Goal: Information Seeking & Learning: Learn about a topic

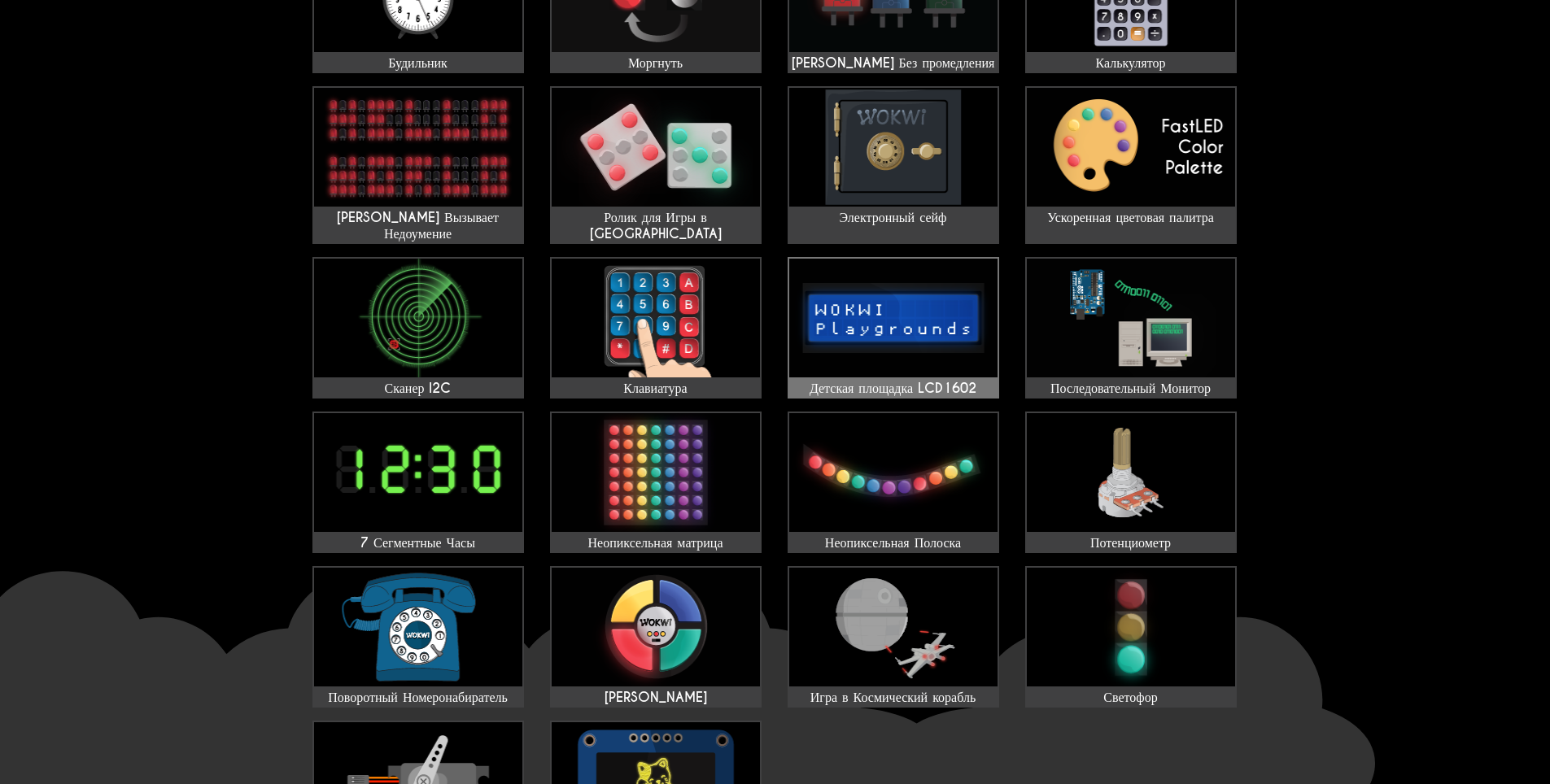
scroll to position [407, 0]
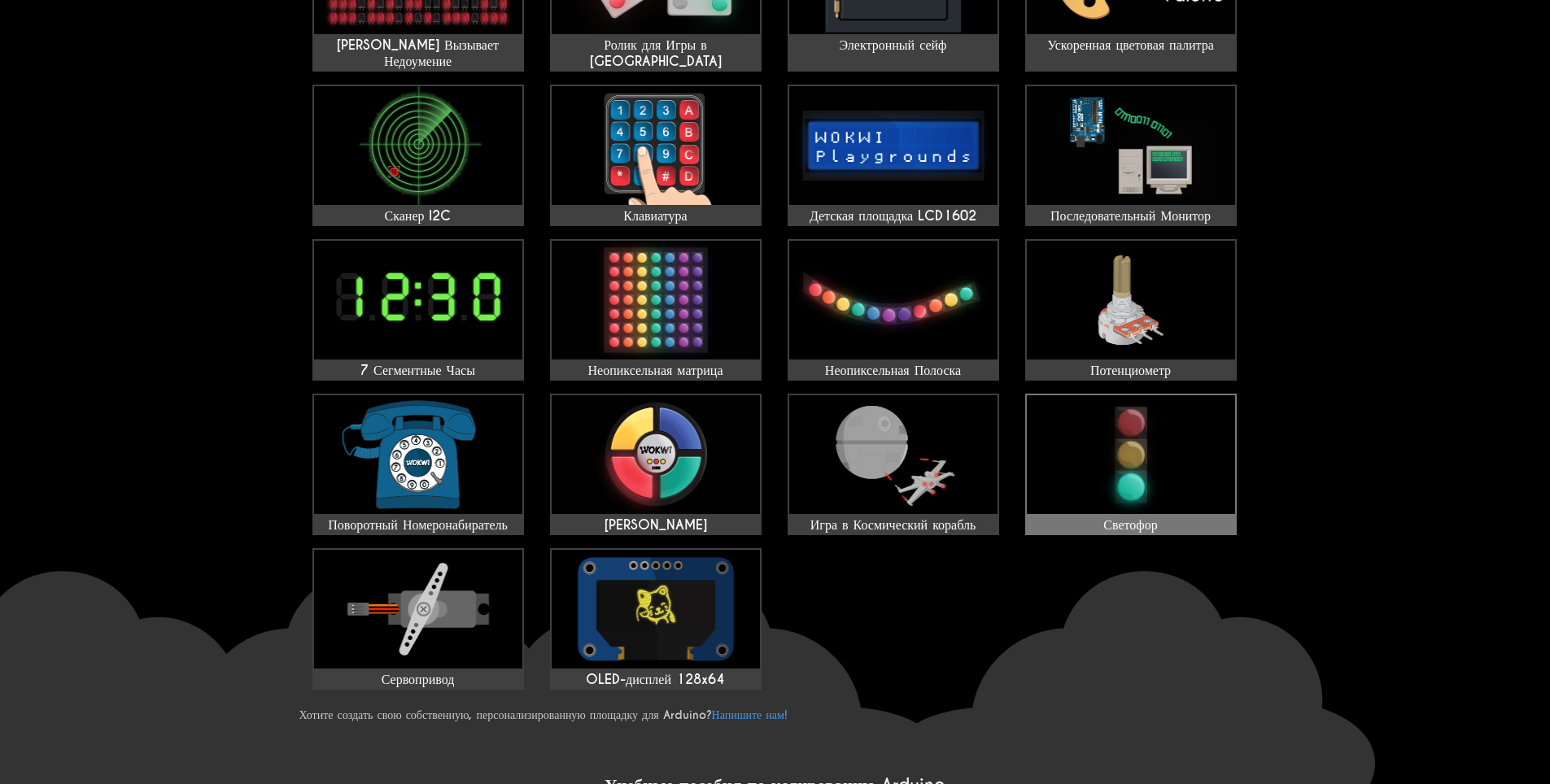
click at [1122, 440] on img at bounding box center [1130, 455] width 208 height 119
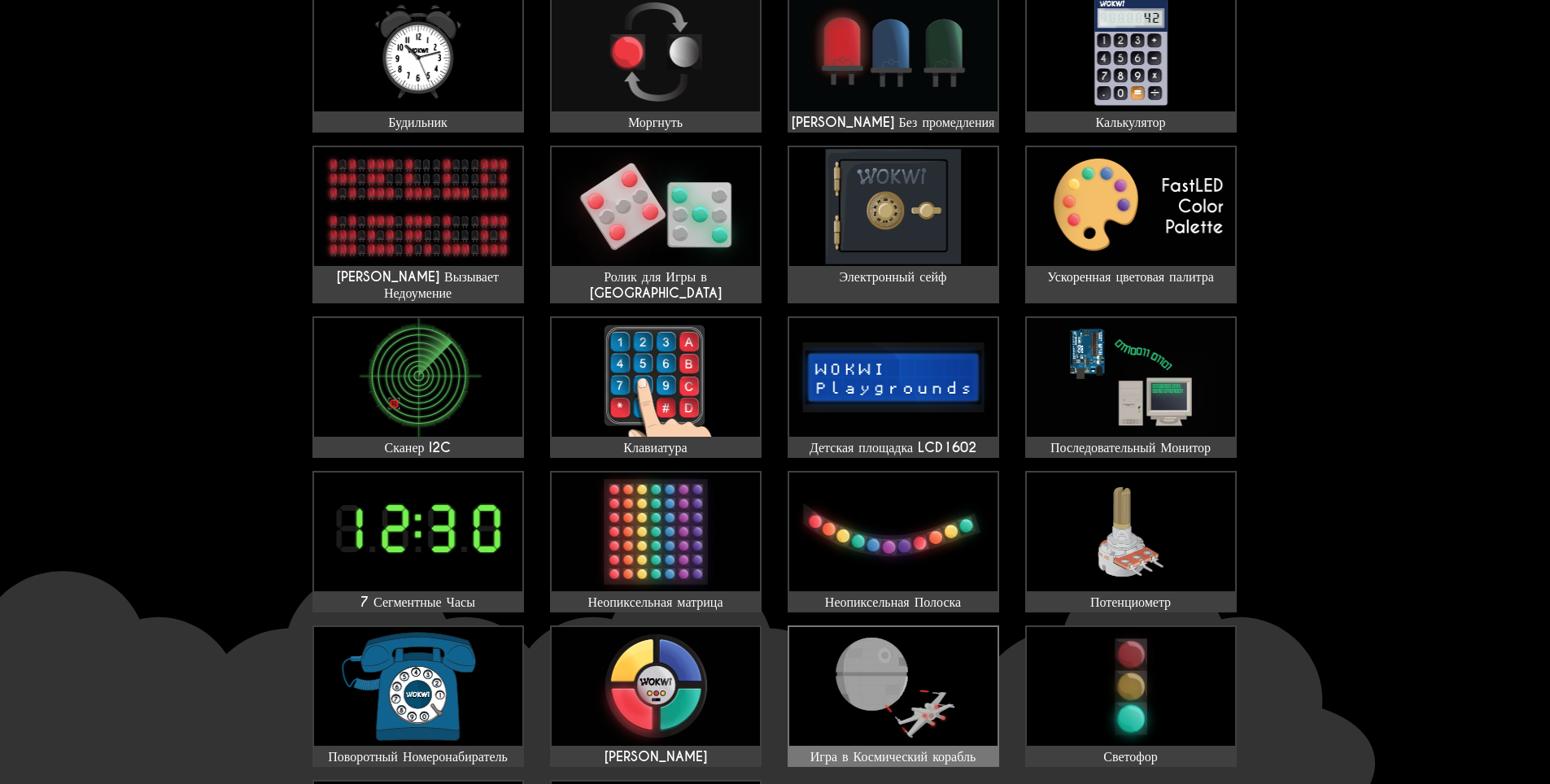
scroll to position [147, 0]
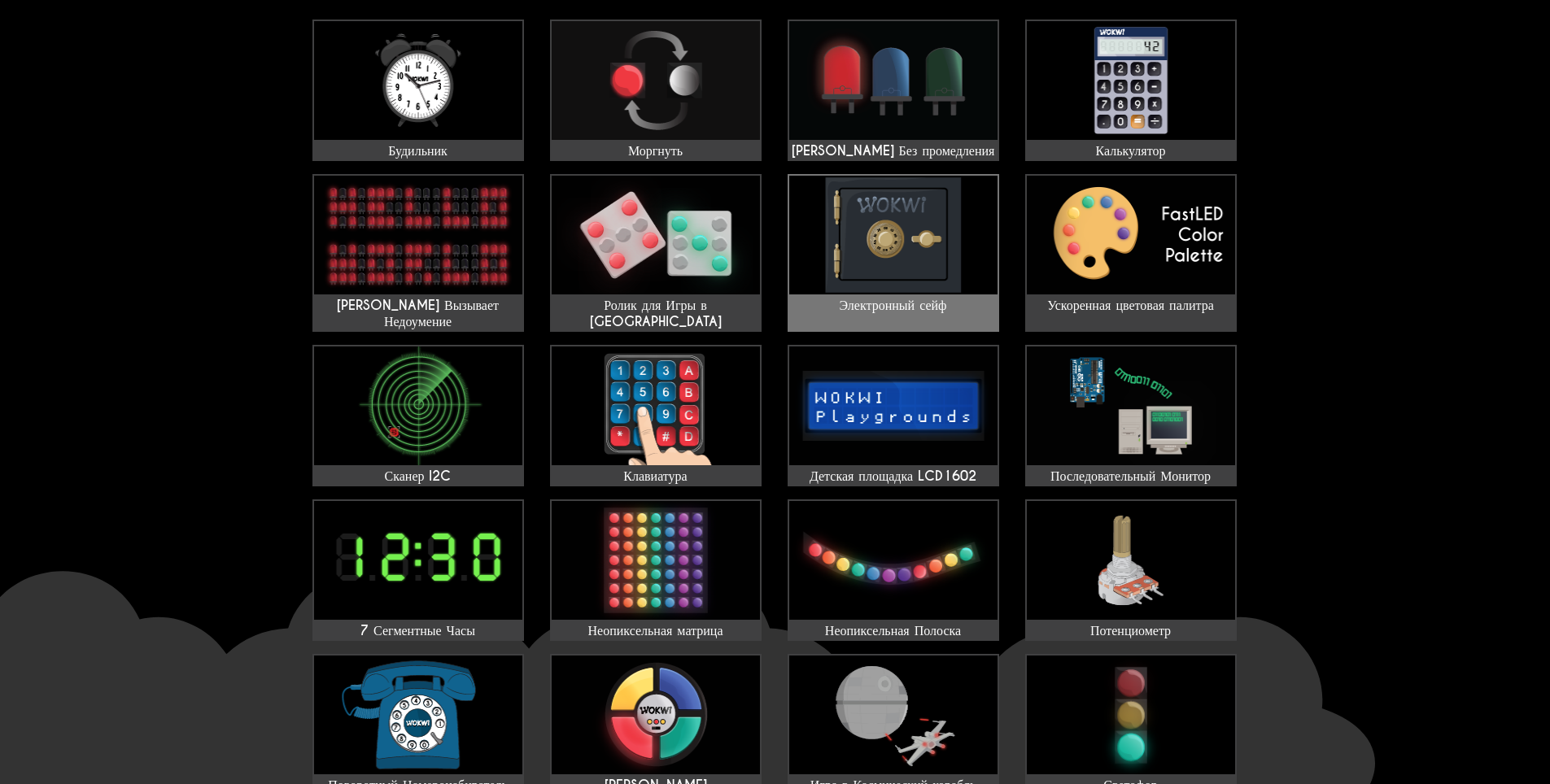
click at [956, 245] on img at bounding box center [893, 235] width 208 height 119
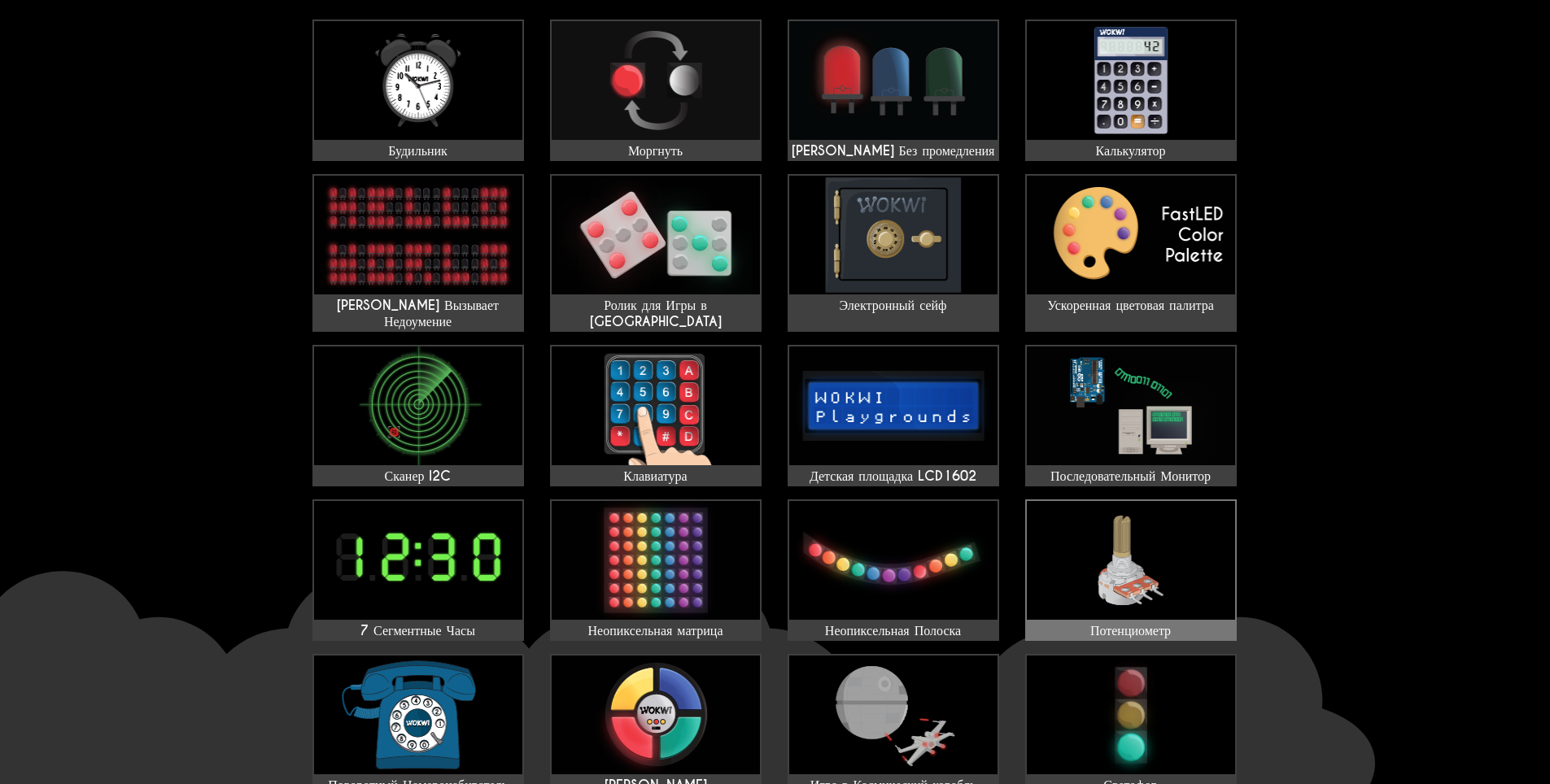
click at [1103, 550] on img at bounding box center [1130, 561] width 208 height 119
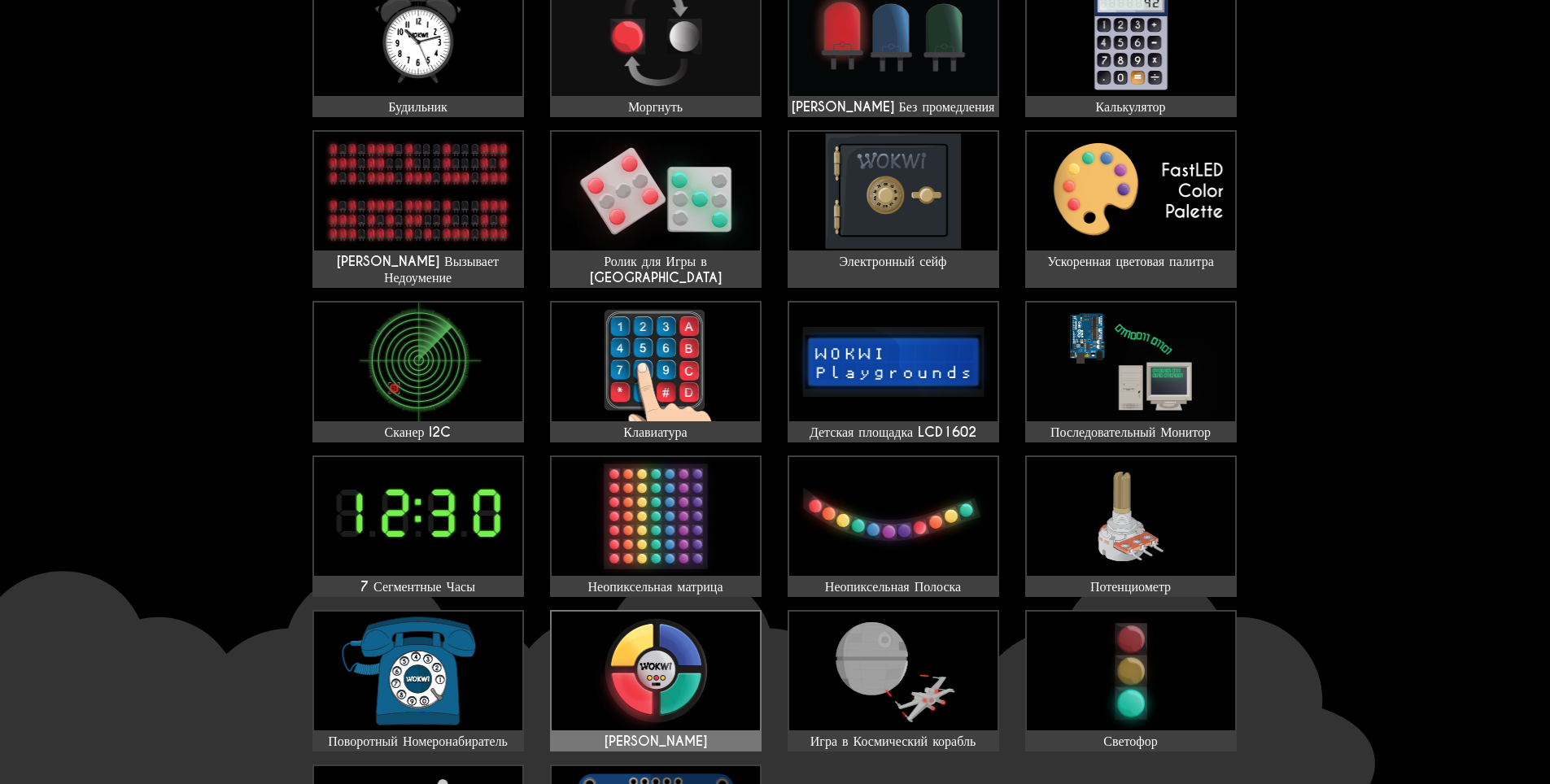
scroll to position [228, 0]
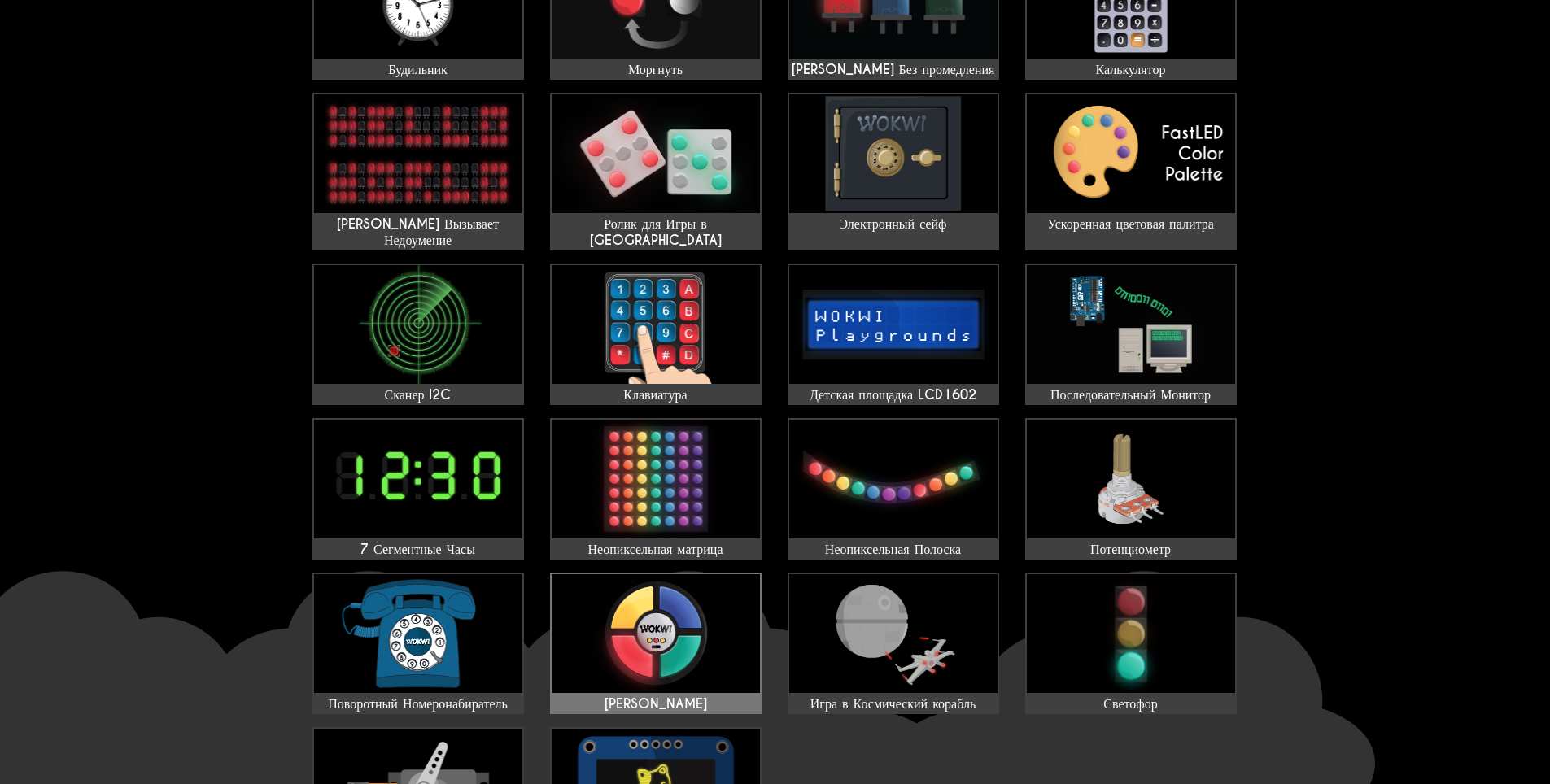
click at [668, 604] on img at bounding box center [655, 634] width 208 height 119
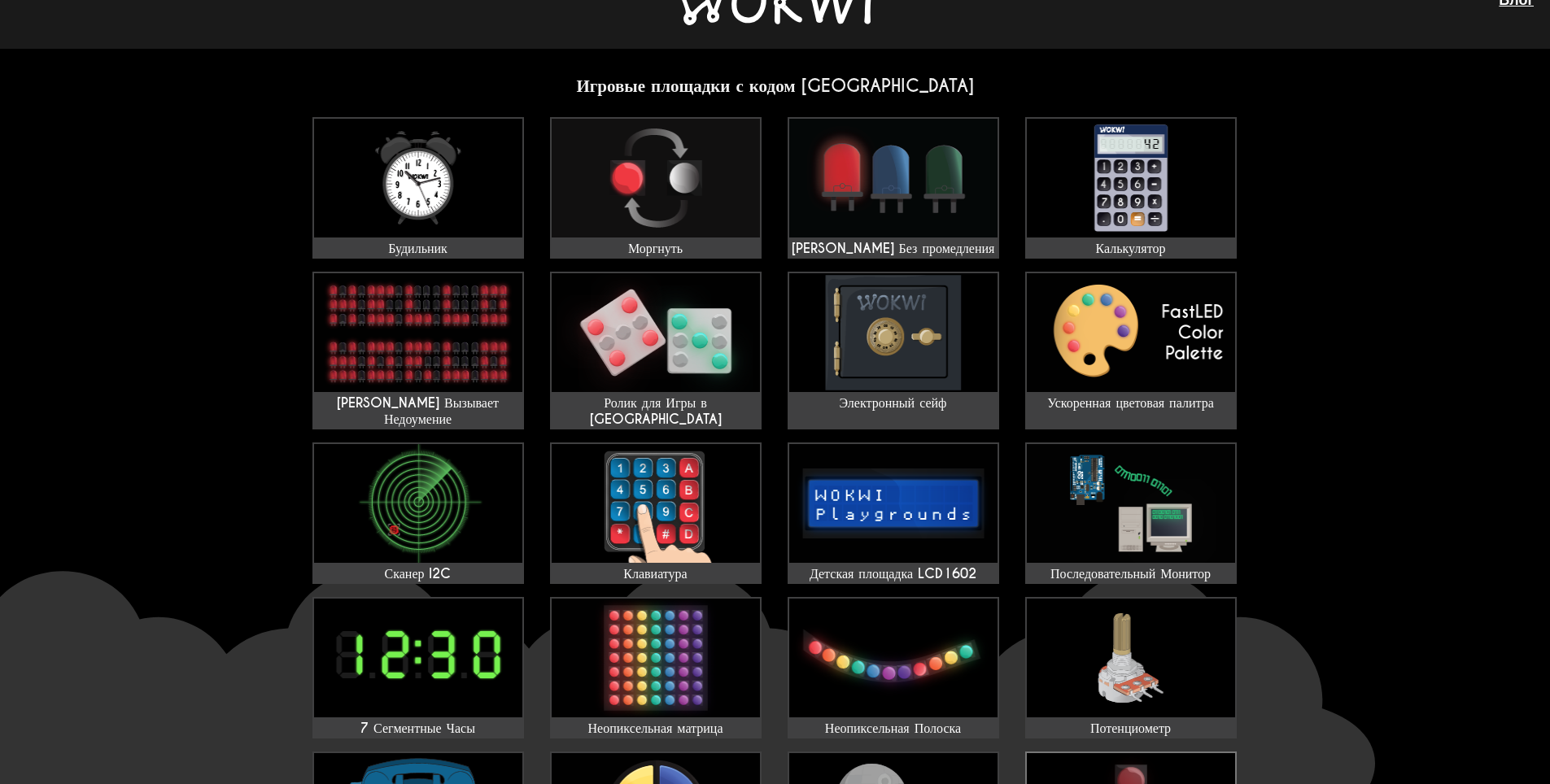
scroll to position [0, 0]
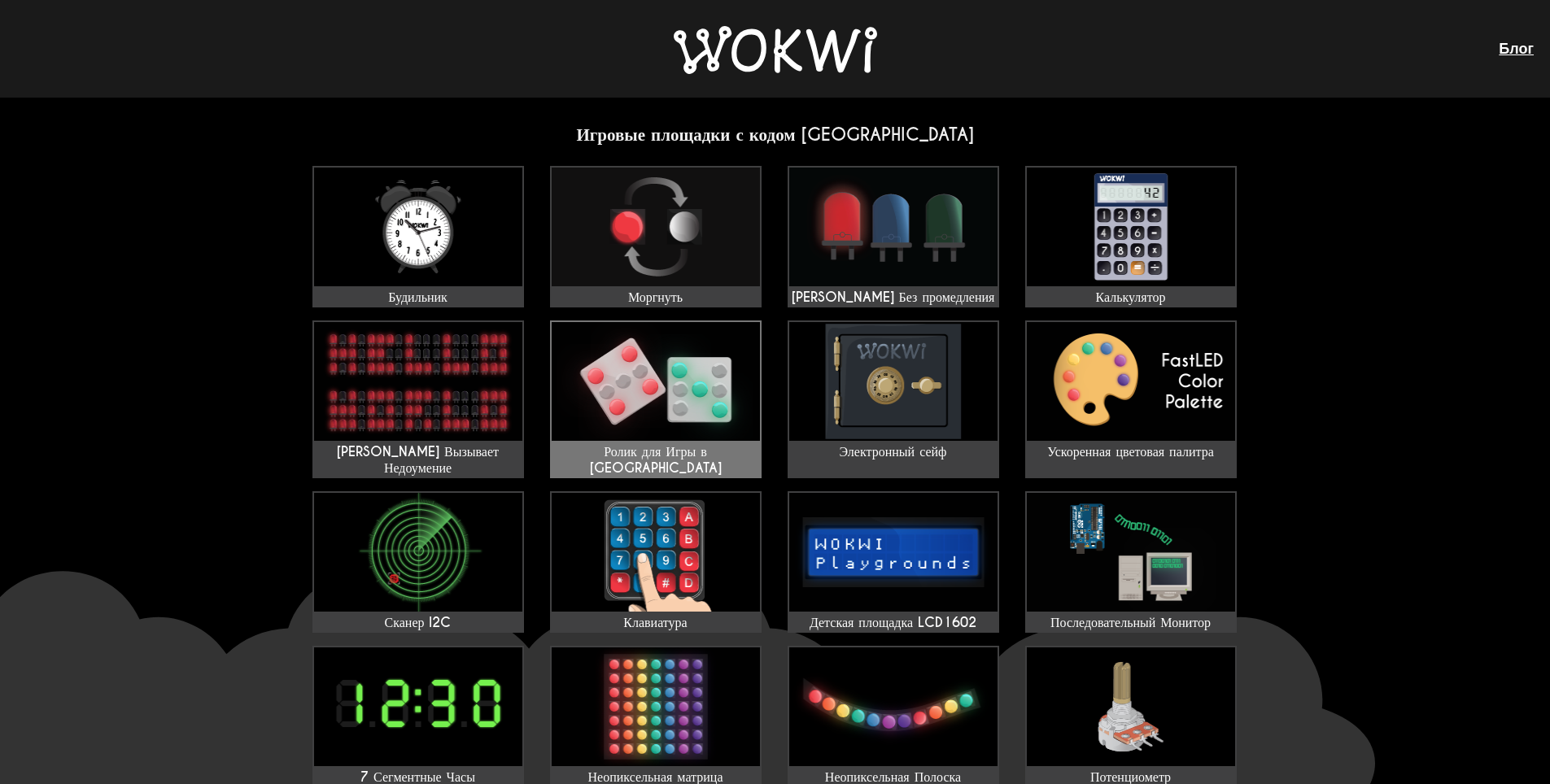
click at [648, 404] on img at bounding box center [655, 382] width 208 height 119
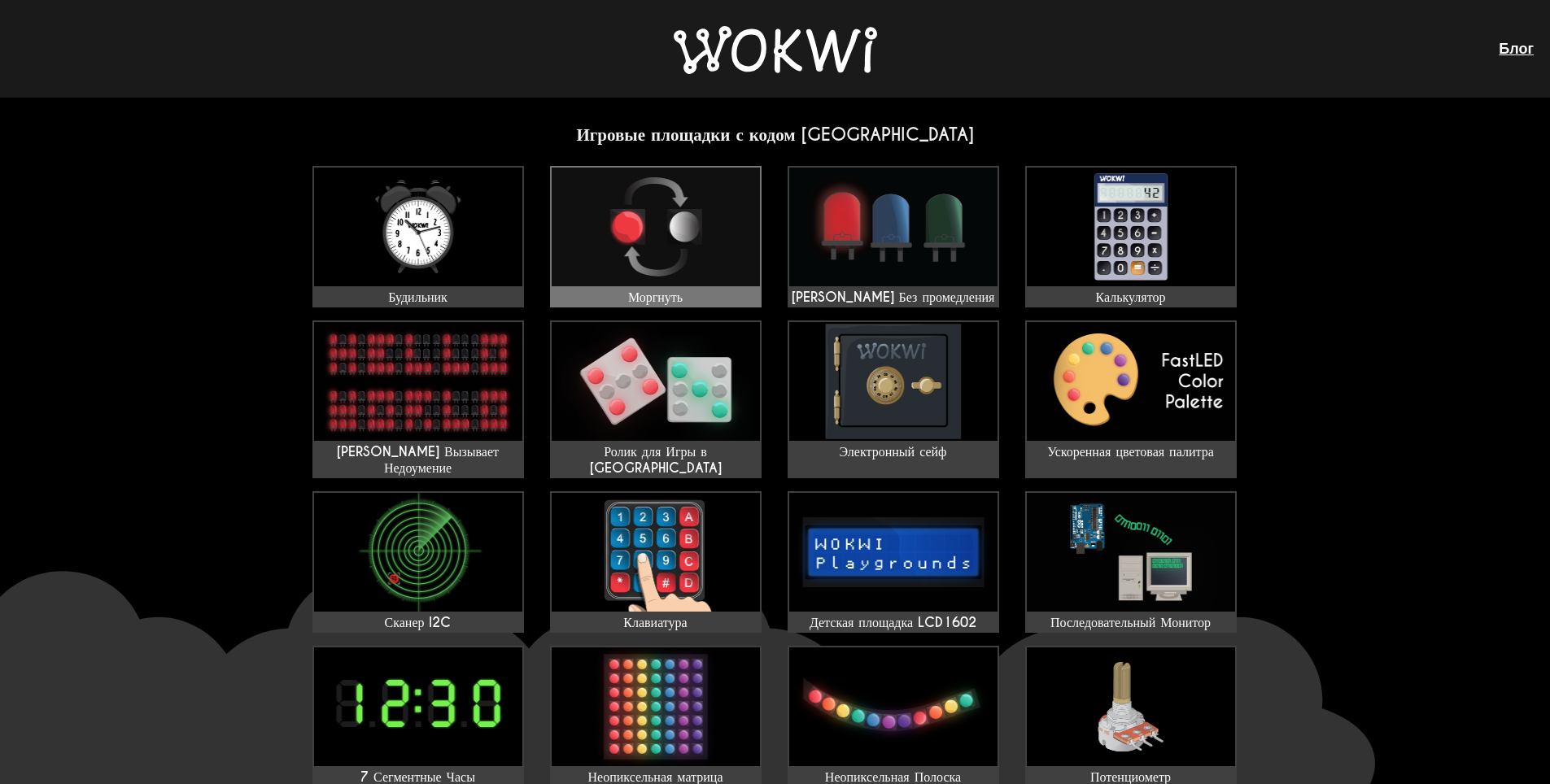
click at [641, 273] on img at bounding box center [655, 227] width 208 height 119
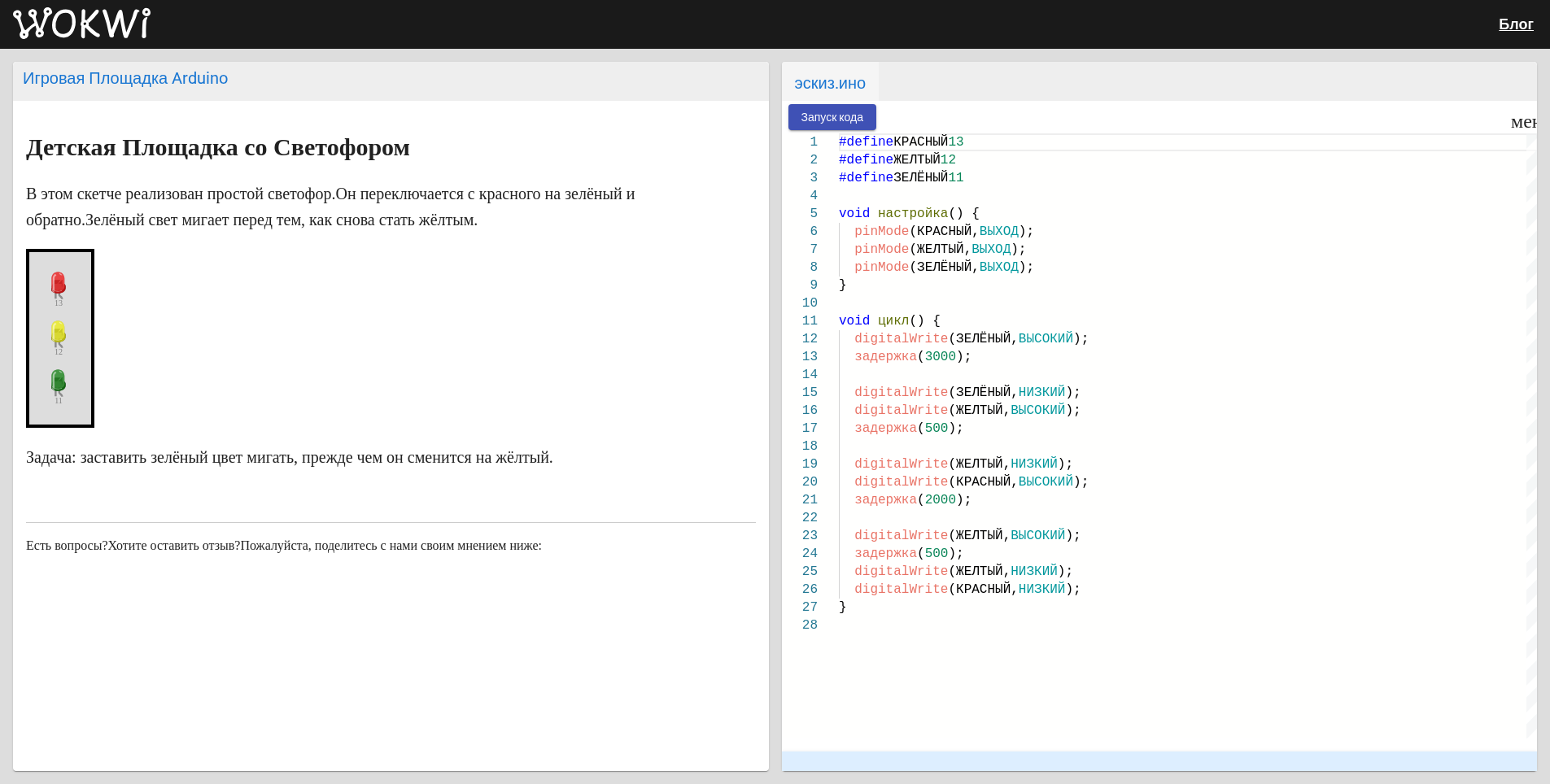
drag, startPoint x: 177, startPoint y: 276, endPoint x: 225, endPoint y: 278, distance: 48.0
click at [192, 276] on markdown "Детская Площадка со Светофором В этом скетче реализован простой светофор. Он пе…" at bounding box center [390, 302] width 730 height 336
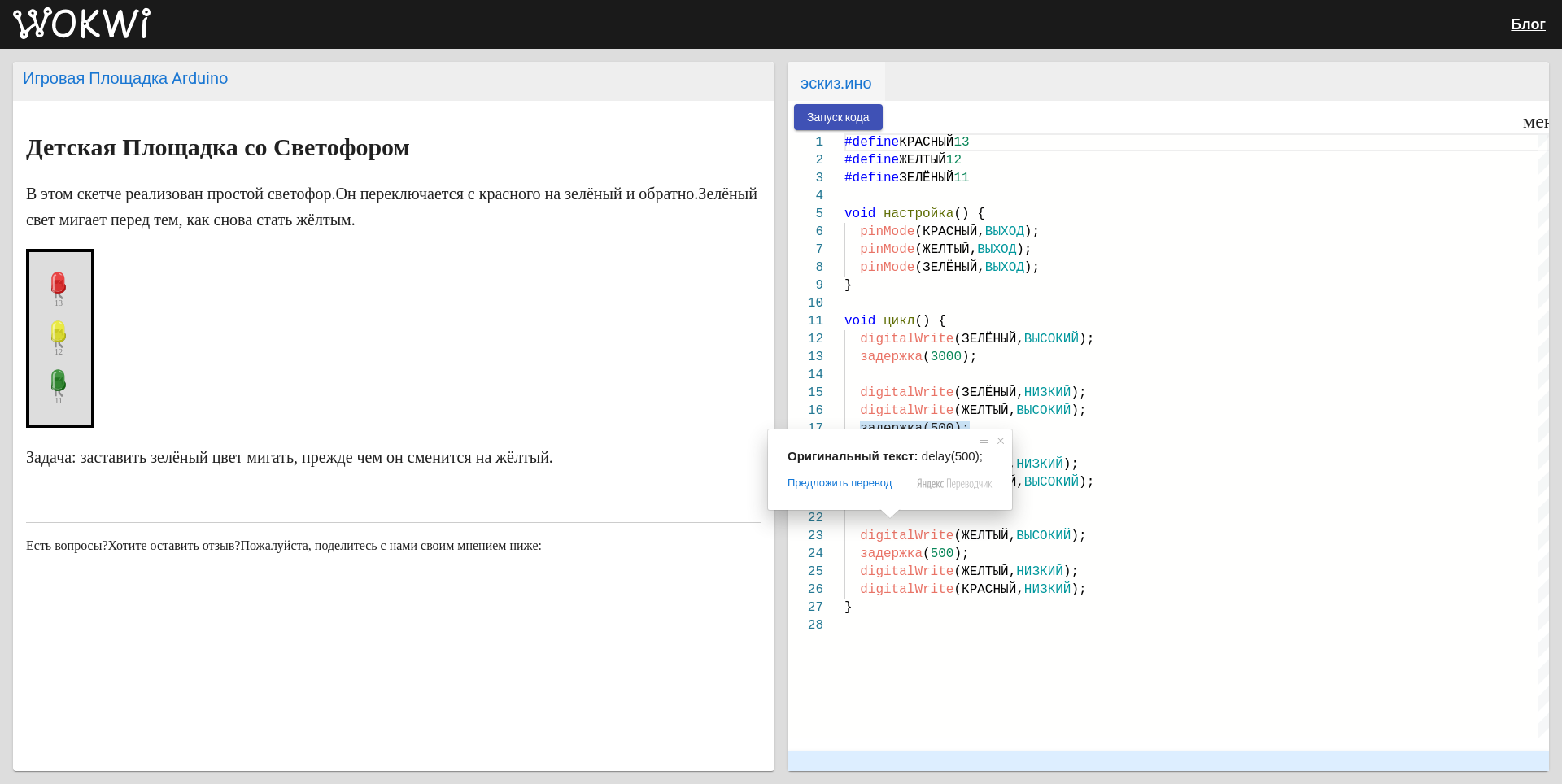
click at [879, 509] on span at bounding box center [890, 514] width 21 height 10
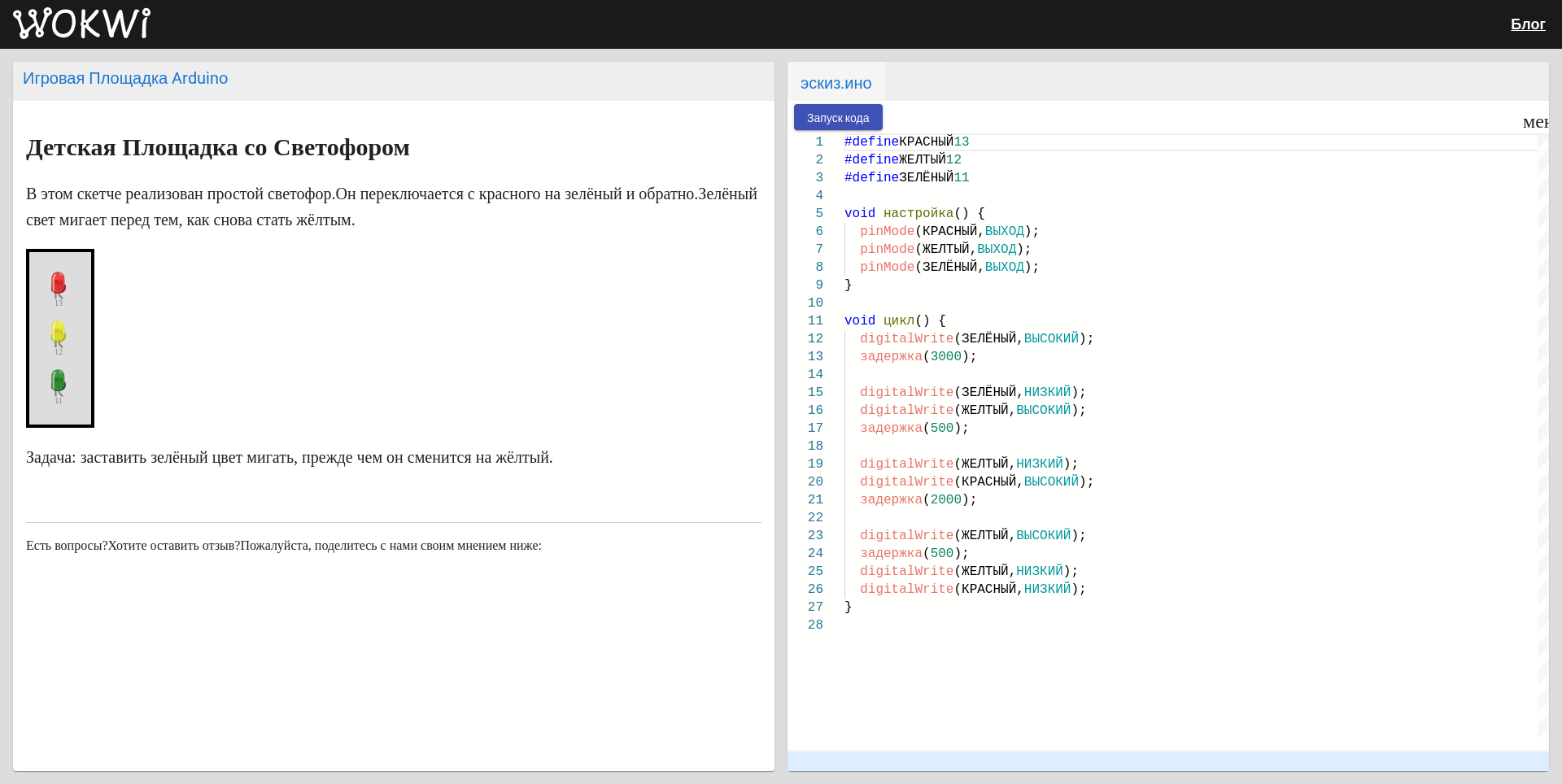
click at [925, 130] on div at bounding box center [1200, 117] width 634 height 33
click at [856, 116] on body "Блог Игровая Площадка Arduino Детская Площадка со Светофором В этом скетче реал…" at bounding box center [781, 392] width 1562 height 784
click at [856, 116] on ya-tr-span "Запуск кода" at bounding box center [838, 118] width 62 height 13
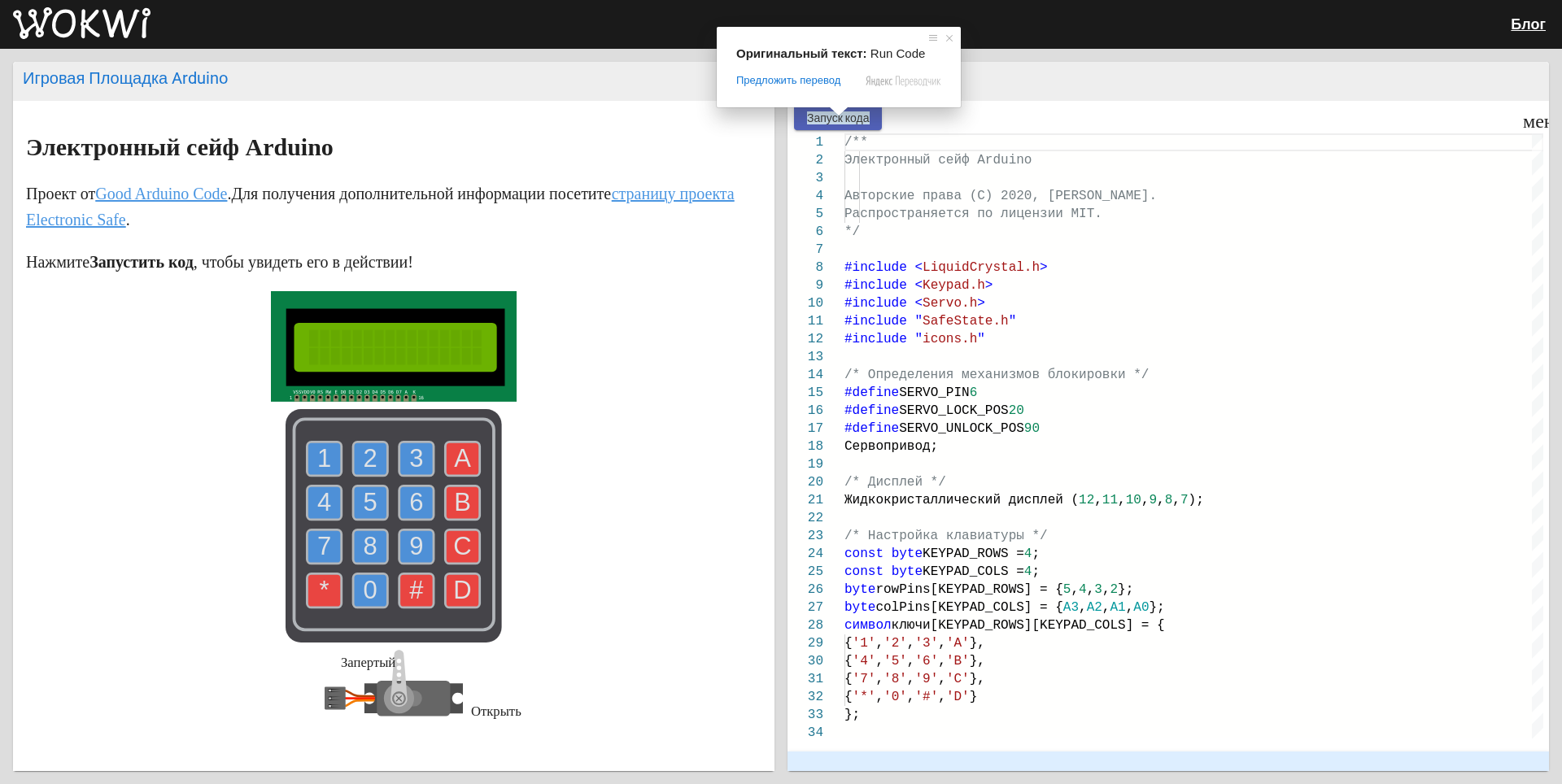
click at [844, 114] on body "Блог Игровая Площадка Arduino Электронный сейф Arduino Проект от Good Arduino C…" at bounding box center [781, 392] width 1562 height 784
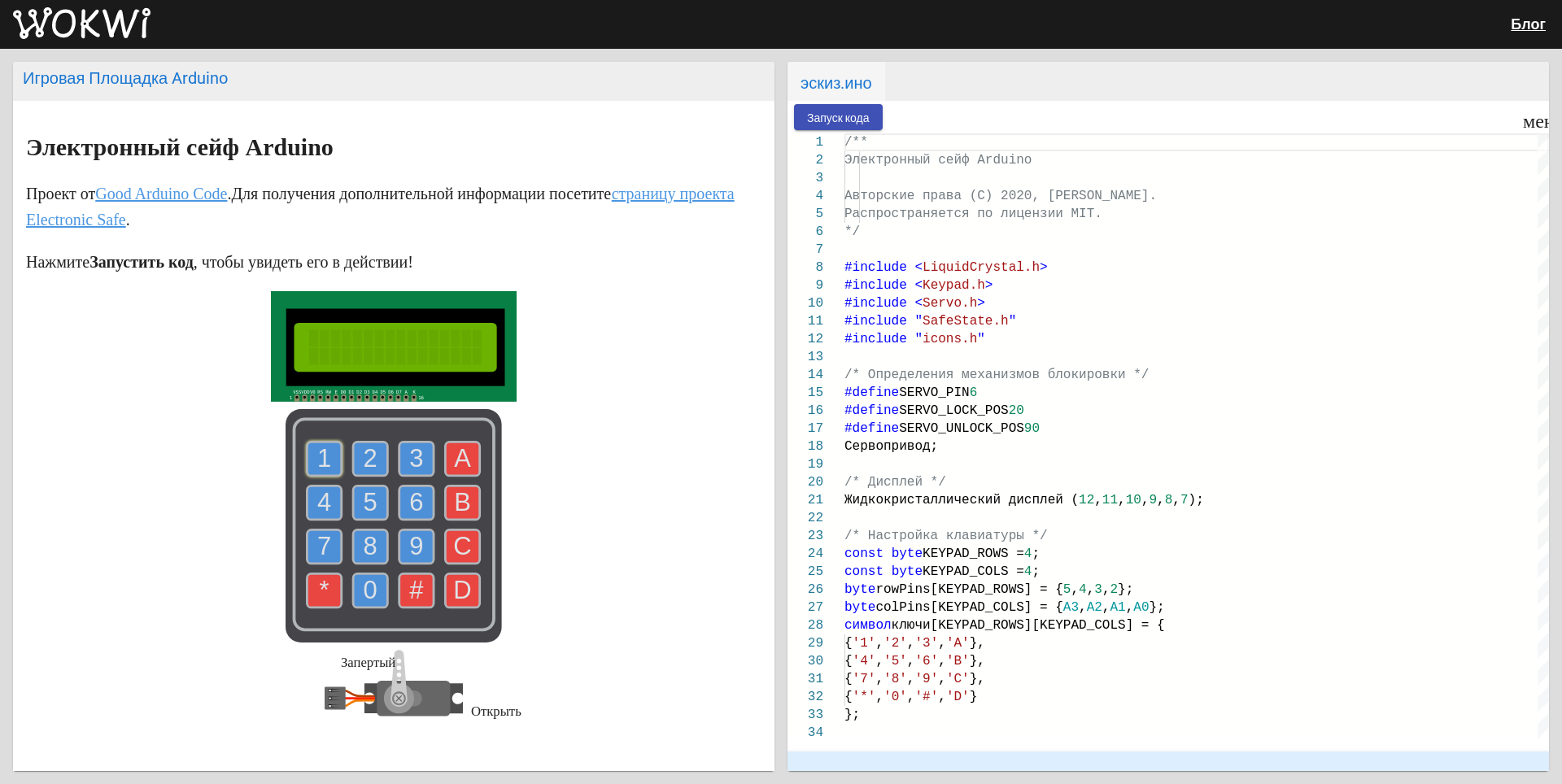
drag, startPoint x: 322, startPoint y: 452, endPoint x: 342, endPoint y: 451, distance: 20.0
click at [322, 451] on text "1" at bounding box center [323, 458] width 14 height 28
click at [364, 450] on text "2" at bounding box center [370, 458] width 14 height 28
click at [847, 118] on body "Блог Игровая Площадка Arduino Электронный сейф Arduino Проект от Good Arduino C…" at bounding box center [781, 392] width 1562 height 784
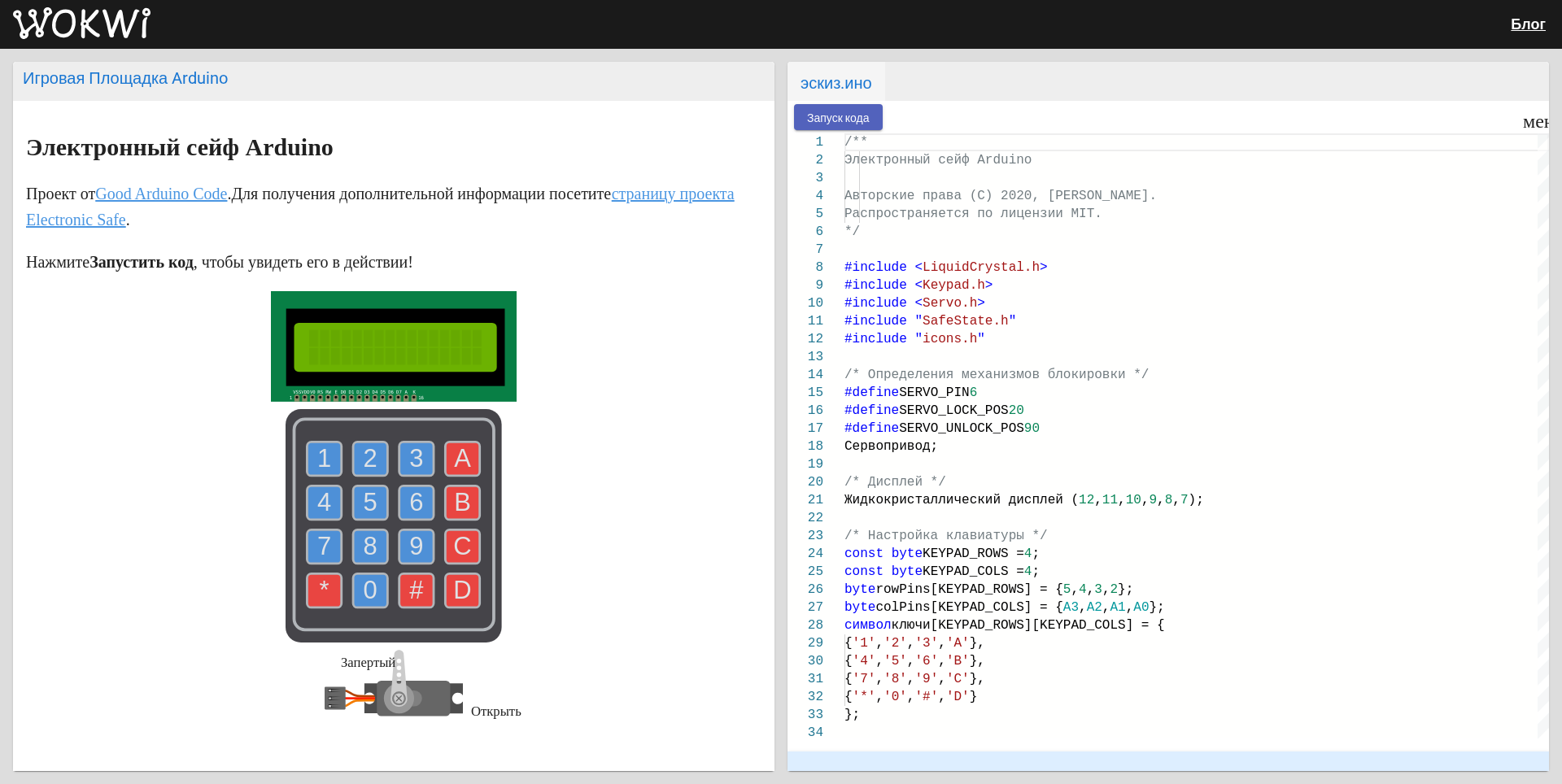
click at [847, 118] on ya-tr-span "Запуск кода" at bounding box center [838, 118] width 62 height 13
click at [310, 449] on use at bounding box center [324, 458] width 34 height 34
click at [370, 453] on text "2" at bounding box center [370, 458] width 14 height 28
click at [317, 456] on text "1" at bounding box center [323, 458] width 14 height 28
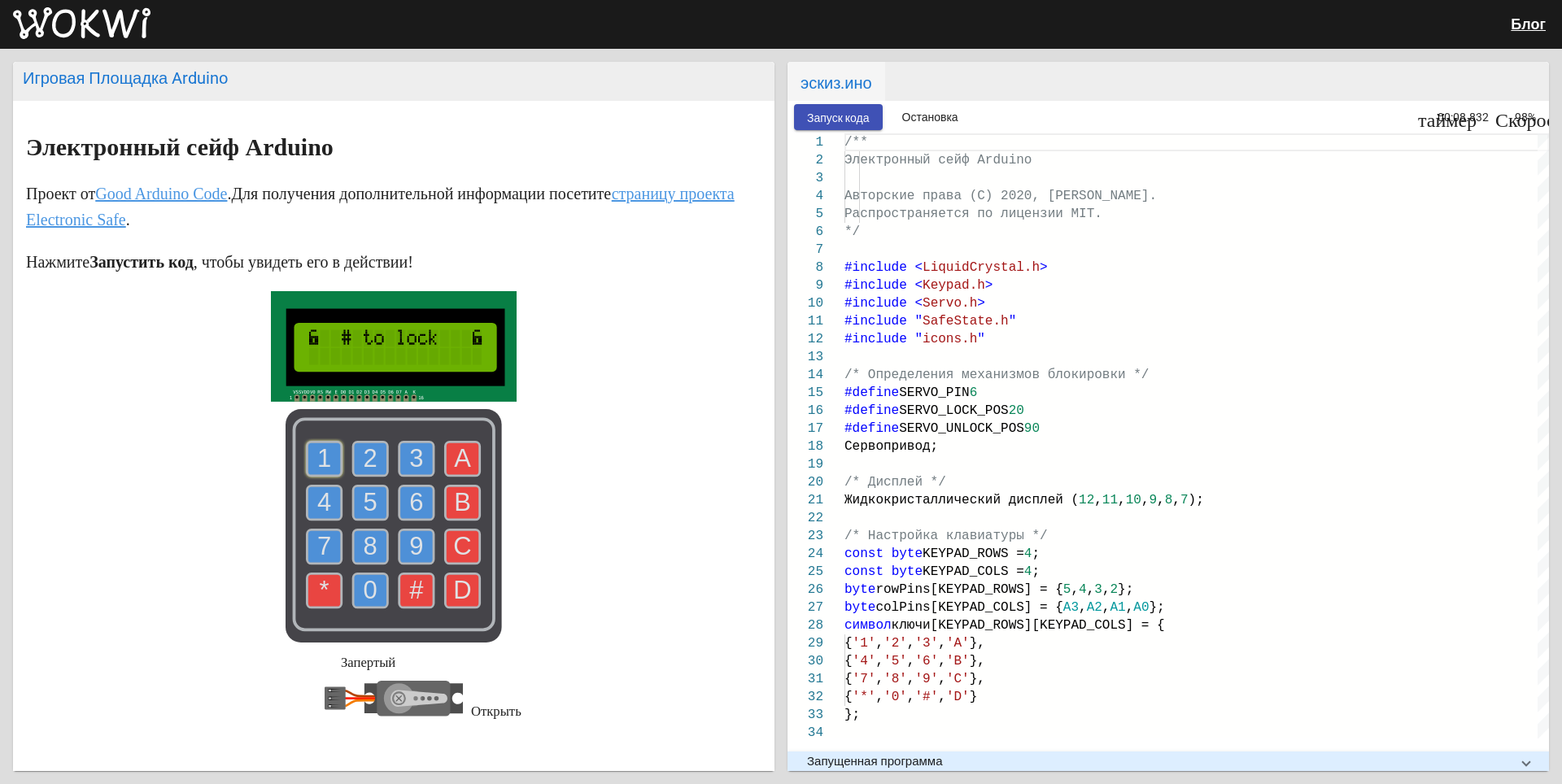
click at [317, 456] on text "1" at bounding box center [323, 458] width 14 height 28
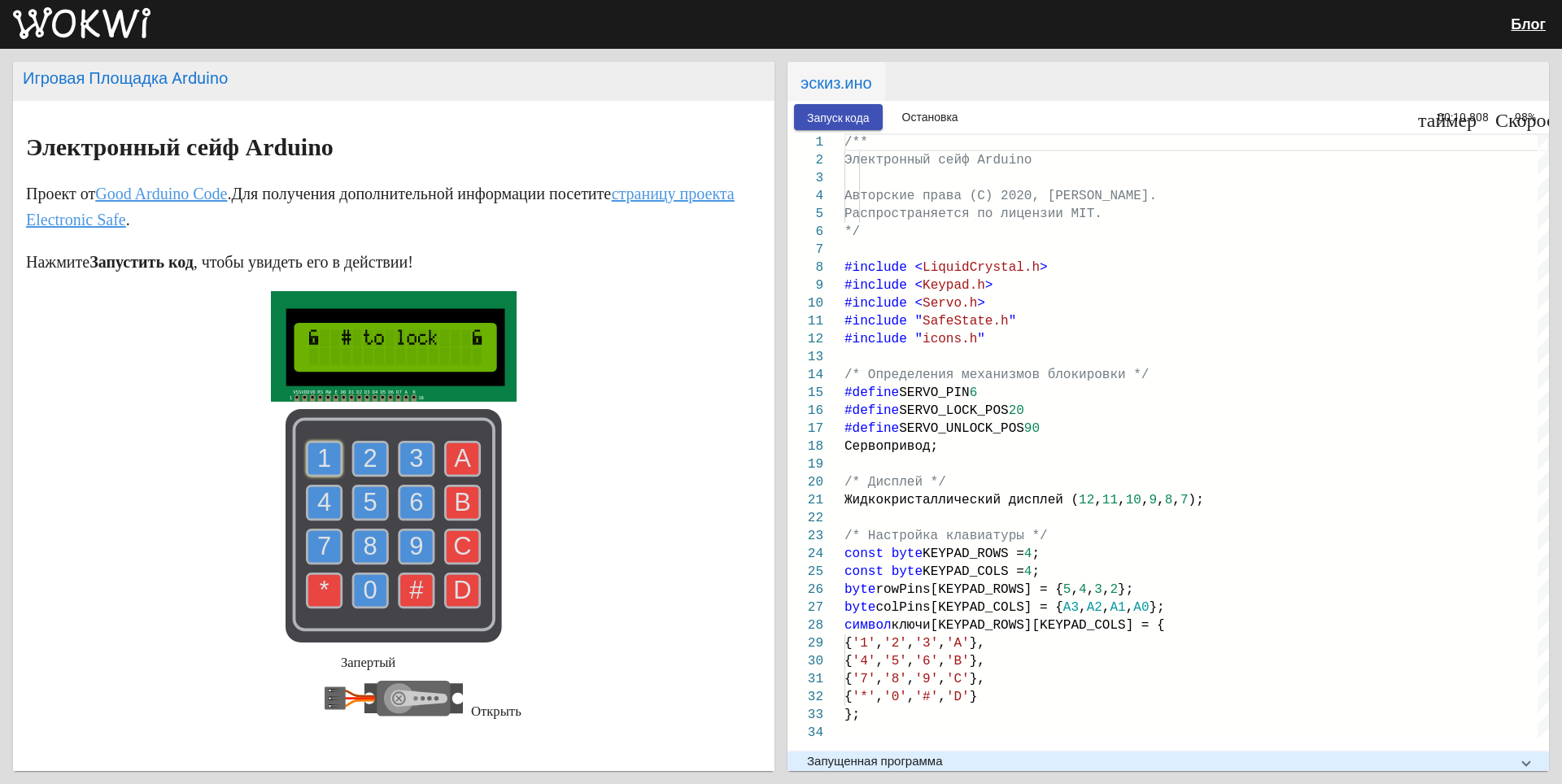
click at [317, 456] on text "1" at bounding box center [323, 458] width 14 height 28
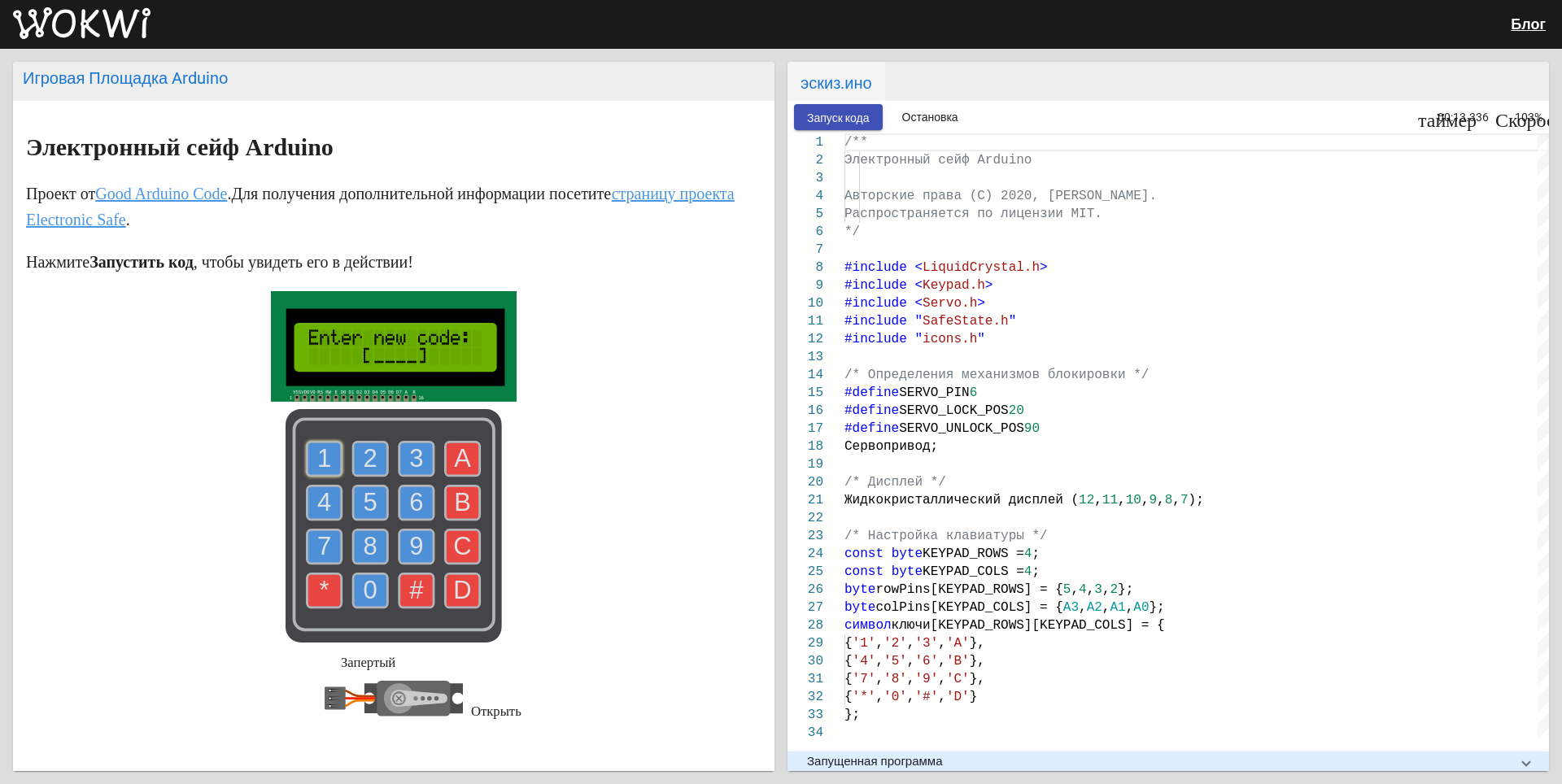
click at [410, 583] on text "#" at bounding box center [417, 590] width 15 height 28
click at [317, 457] on text "1" at bounding box center [323, 458] width 14 height 28
click at [366, 459] on text "2" at bounding box center [370, 458] width 14 height 28
click at [412, 461] on text "3" at bounding box center [416, 458] width 14 height 28
click at [320, 496] on text "4" at bounding box center [323, 502] width 14 height 28
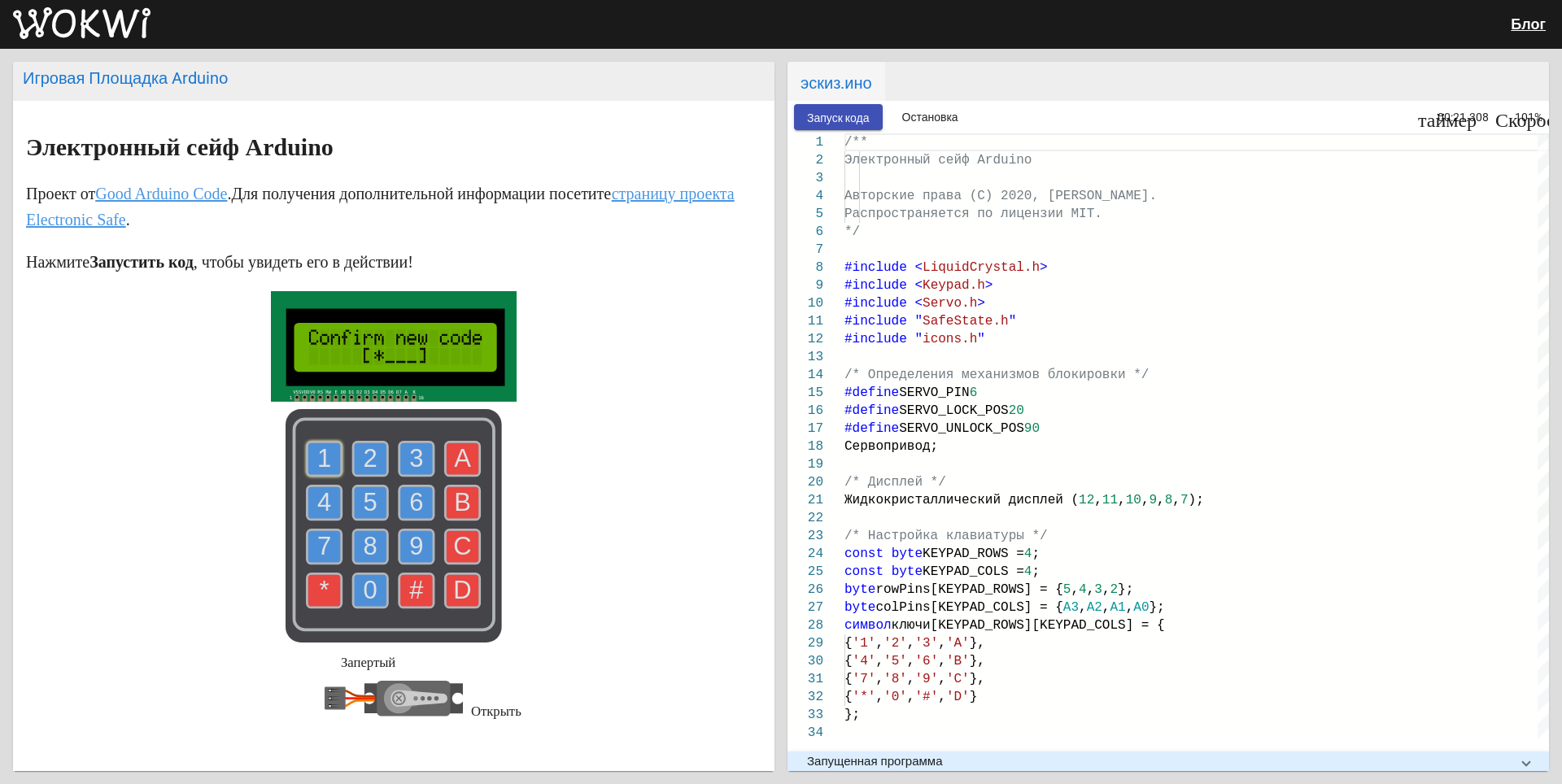
click at [327, 460] on use at bounding box center [324, 458] width 34 height 34
click at [367, 461] on text "2" at bounding box center [370, 458] width 14 height 28
click at [410, 463] on text "3" at bounding box center [416, 458] width 14 height 28
click at [317, 489] on text "4" at bounding box center [323, 502] width 14 height 28
drag, startPoint x: 312, startPoint y: 446, endPoint x: 331, endPoint y: 451, distance: 19.6
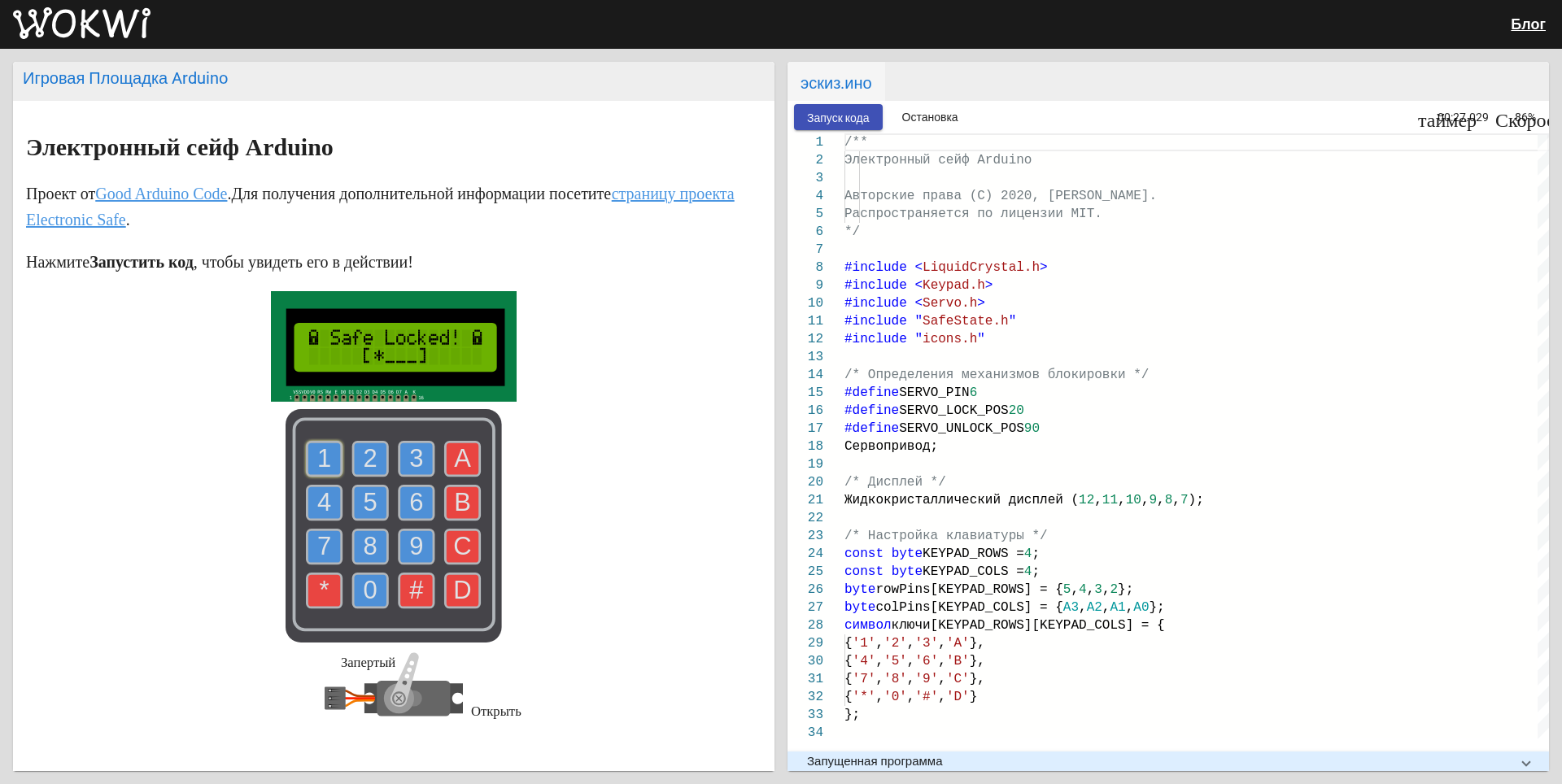
click at [317, 448] on text "1" at bounding box center [323, 458] width 14 height 28
click at [353, 454] on use at bounding box center [369, 458] width 34 height 34
drag, startPoint x: 402, startPoint y: 454, endPoint x: 390, endPoint y: 454, distance: 12.0
click at [390, 454] on icon "1 2 3 4 5 6 7 8 9 0 * # A B C D" at bounding box center [394, 526] width 216 height 234
click at [317, 496] on text "4" at bounding box center [323, 502] width 14 height 28
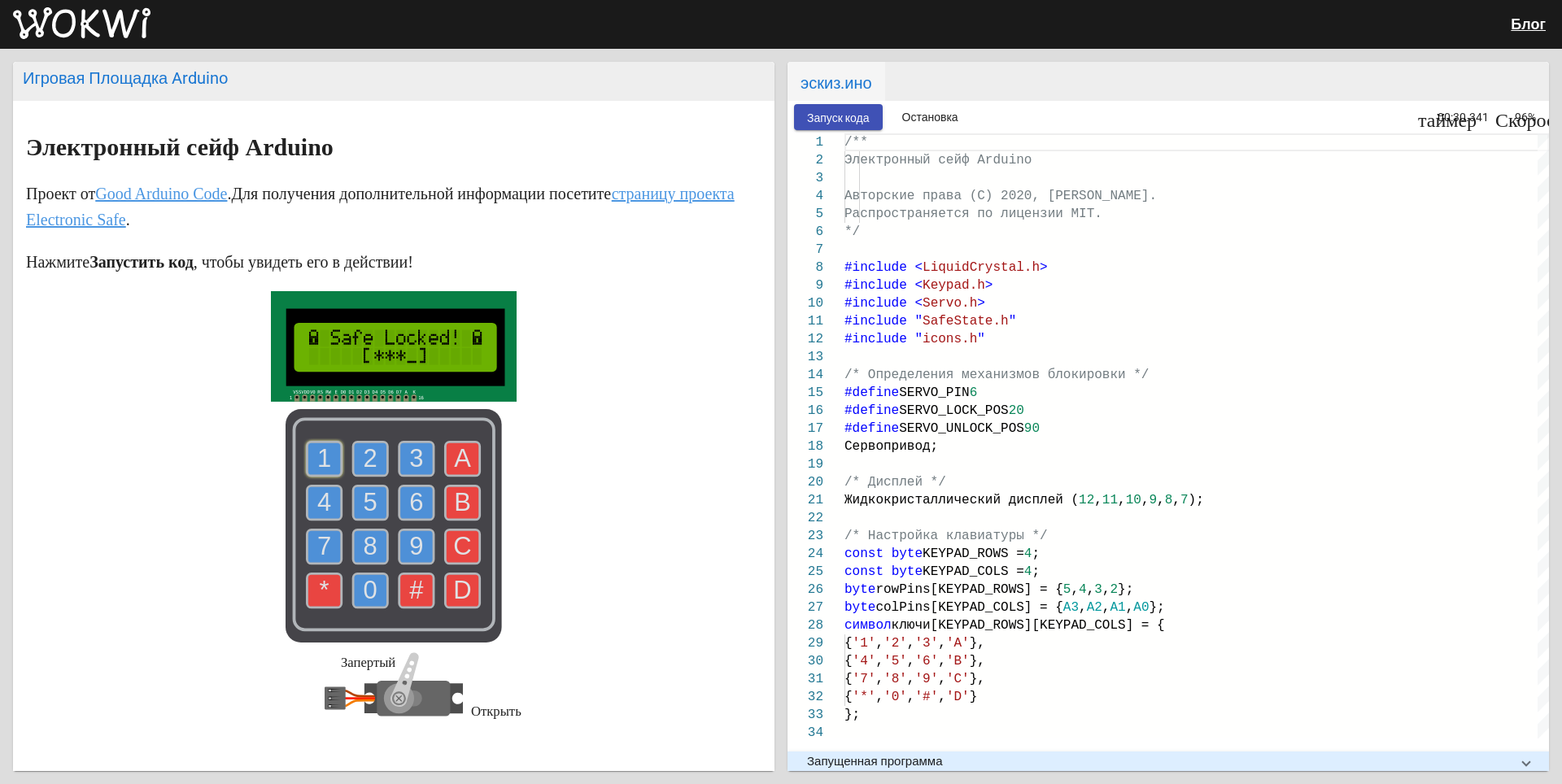
click at [323, 495] on text "4" at bounding box center [323, 502] width 14 height 28
click at [317, 461] on text "1" at bounding box center [323, 458] width 14 height 28
click at [419, 587] on use at bounding box center [416, 590] width 34 height 34
click at [418, 587] on text "#" at bounding box center [417, 590] width 15 height 28
click at [413, 587] on text "#" at bounding box center [417, 590] width 15 height 28
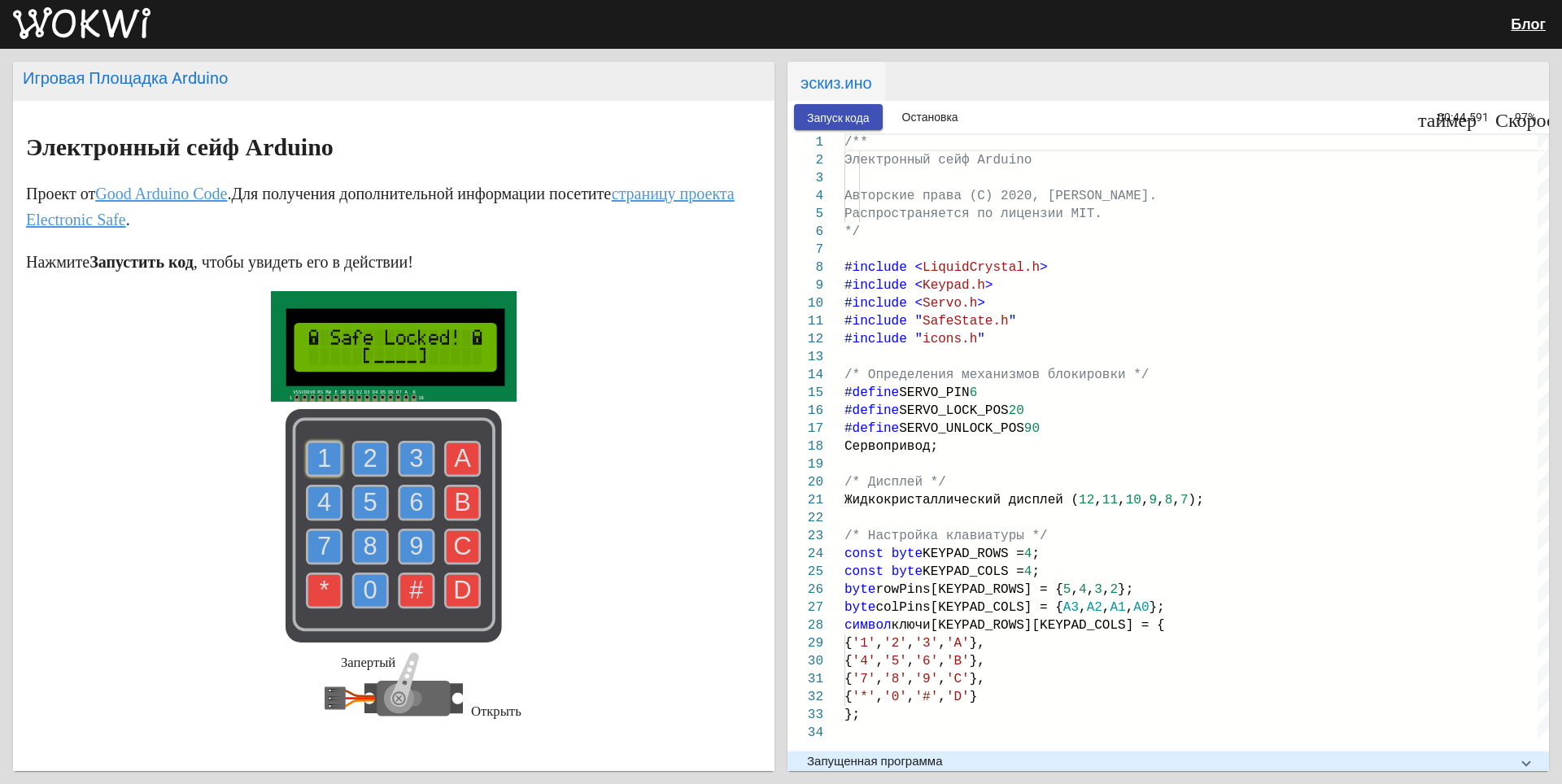
click at [413, 587] on text "#" at bounding box center [417, 590] width 15 height 28
click at [319, 459] on text "1" at bounding box center [323, 458] width 14 height 28
click at [364, 460] on text "2" at bounding box center [370, 458] width 14 height 28
click at [399, 455] on use at bounding box center [416, 458] width 34 height 34
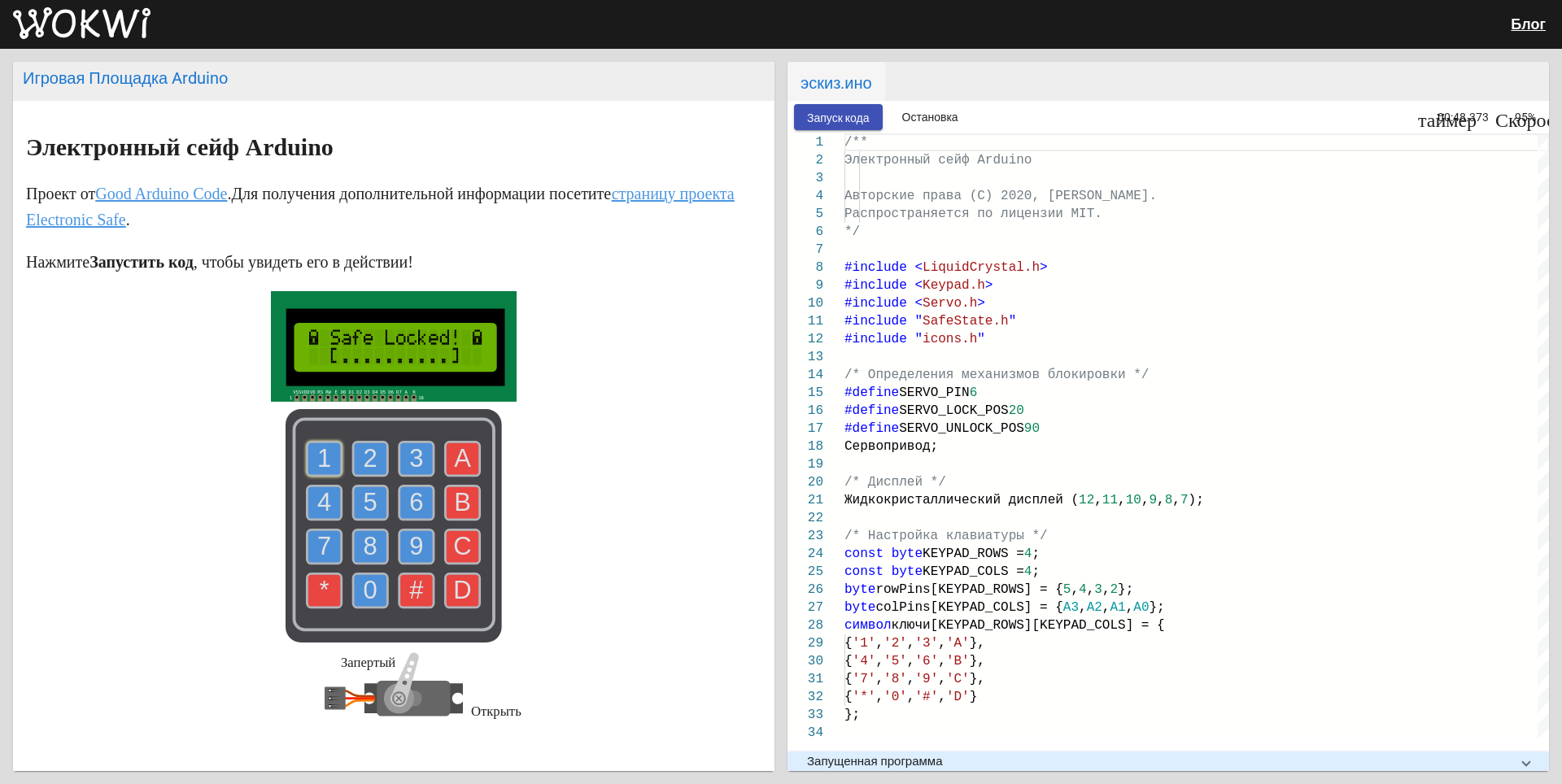
click at [320, 499] on text "4" at bounding box center [323, 502] width 14 height 28
click at [415, 591] on text "#" at bounding box center [417, 590] width 15 height 28
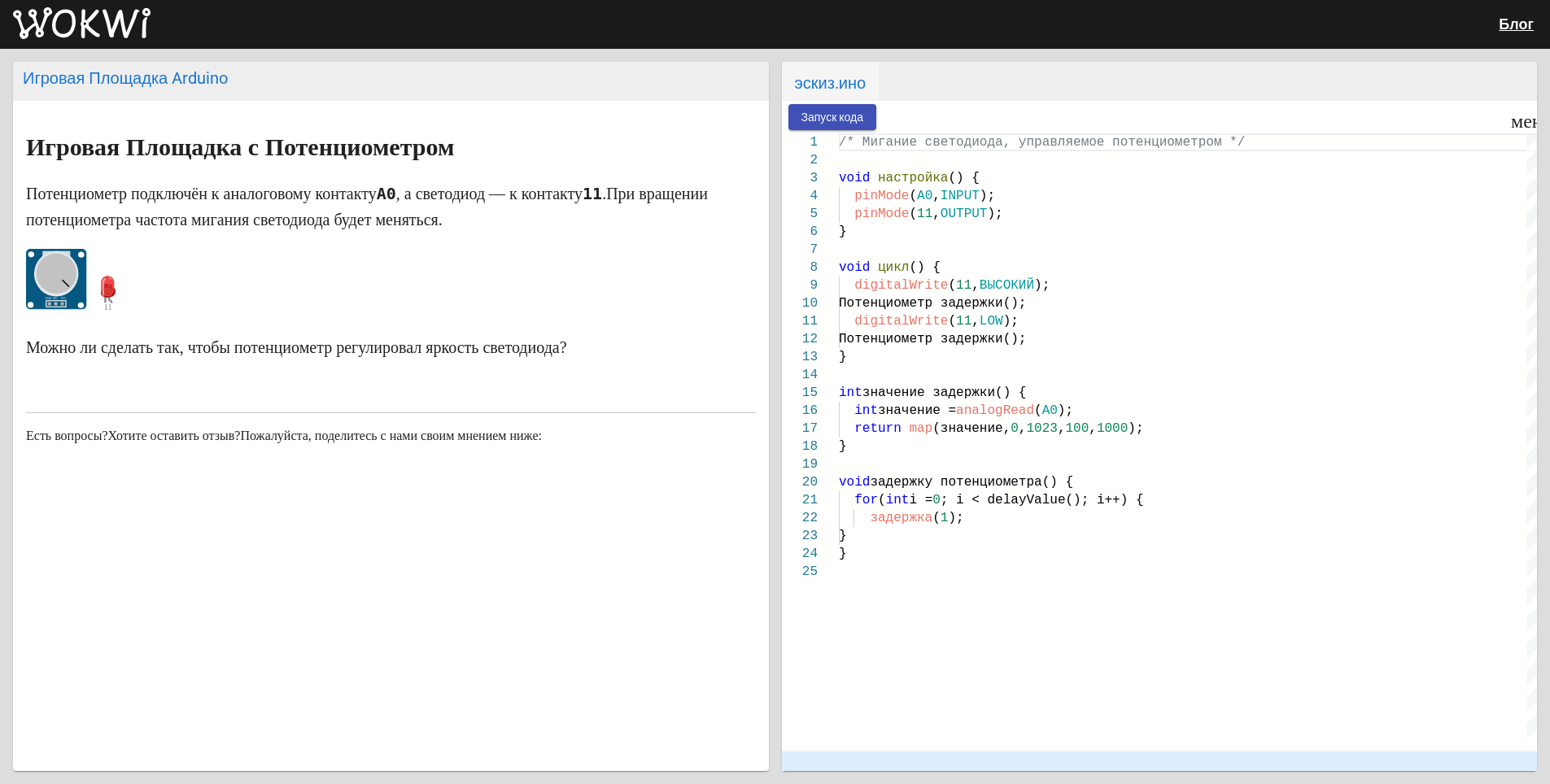
drag, startPoint x: 69, startPoint y: 285, endPoint x: 133, endPoint y: 275, distance: 64.8
click at [101, 286] on p at bounding box center [390, 284] width 730 height 70
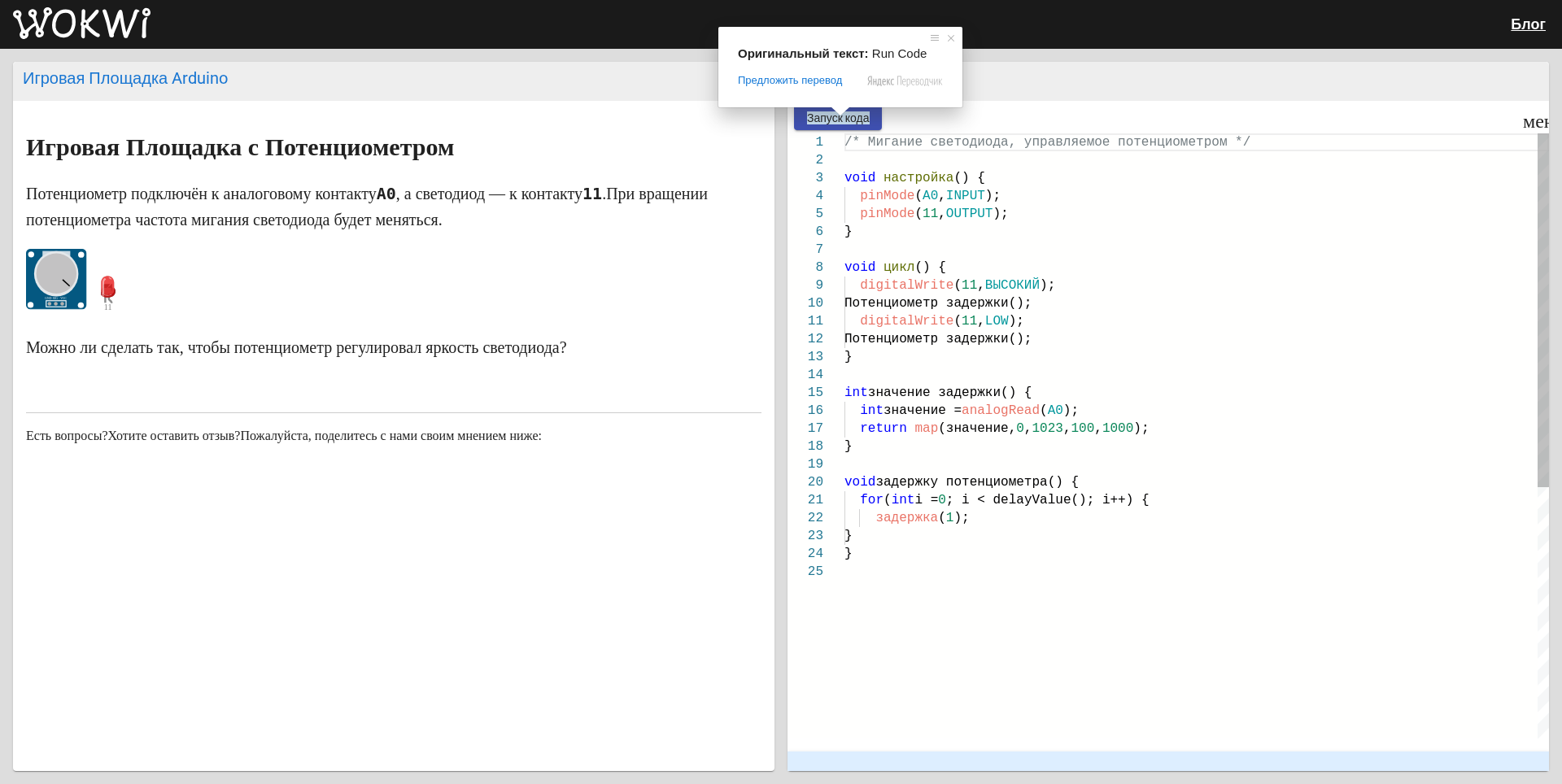
click at [835, 114] on span at bounding box center [840, 111] width 21 height 10
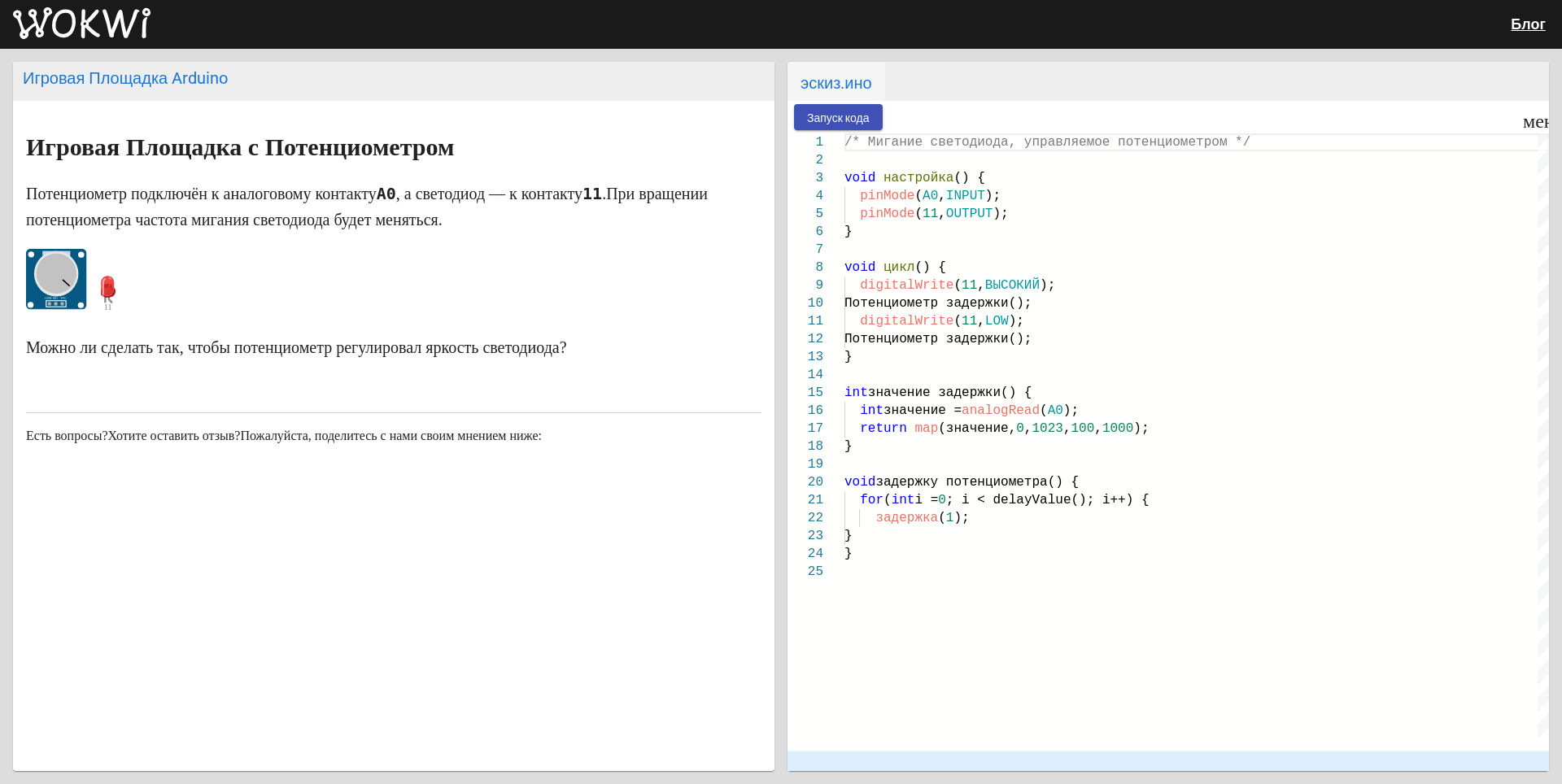
click at [879, 122] on button "Запуск кода" at bounding box center [838, 117] width 89 height 26
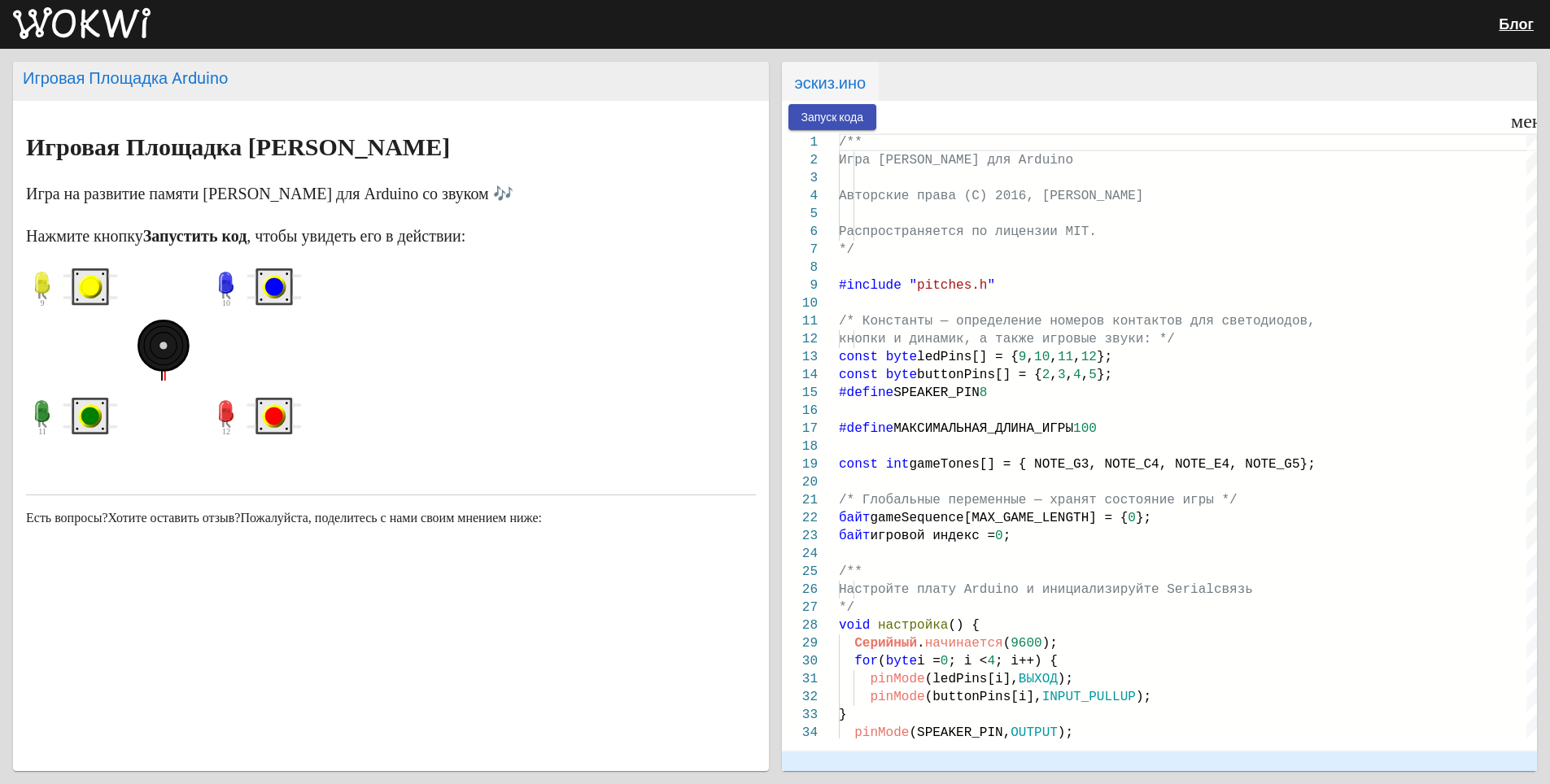
click at [856, 107] on button "Запуск кода" at bounding box center [833, 117] width 89 height 26
click at [839, 109] on button "Запуск кода" at bounding box center [833, 117] width 89 height 26
drag, startPoint x: 278, startPoint y: 293, endPoint x: 268, endPoint y: 290, distance: 10.4
click at [278, 291] on circle "синяя кнопка" at bounding box center [275, 288] width 18 height 18
drag, startPoint x: 274, startPoint y: 286, endPoint x: 201, endPoint y: 273, distance: 74.1
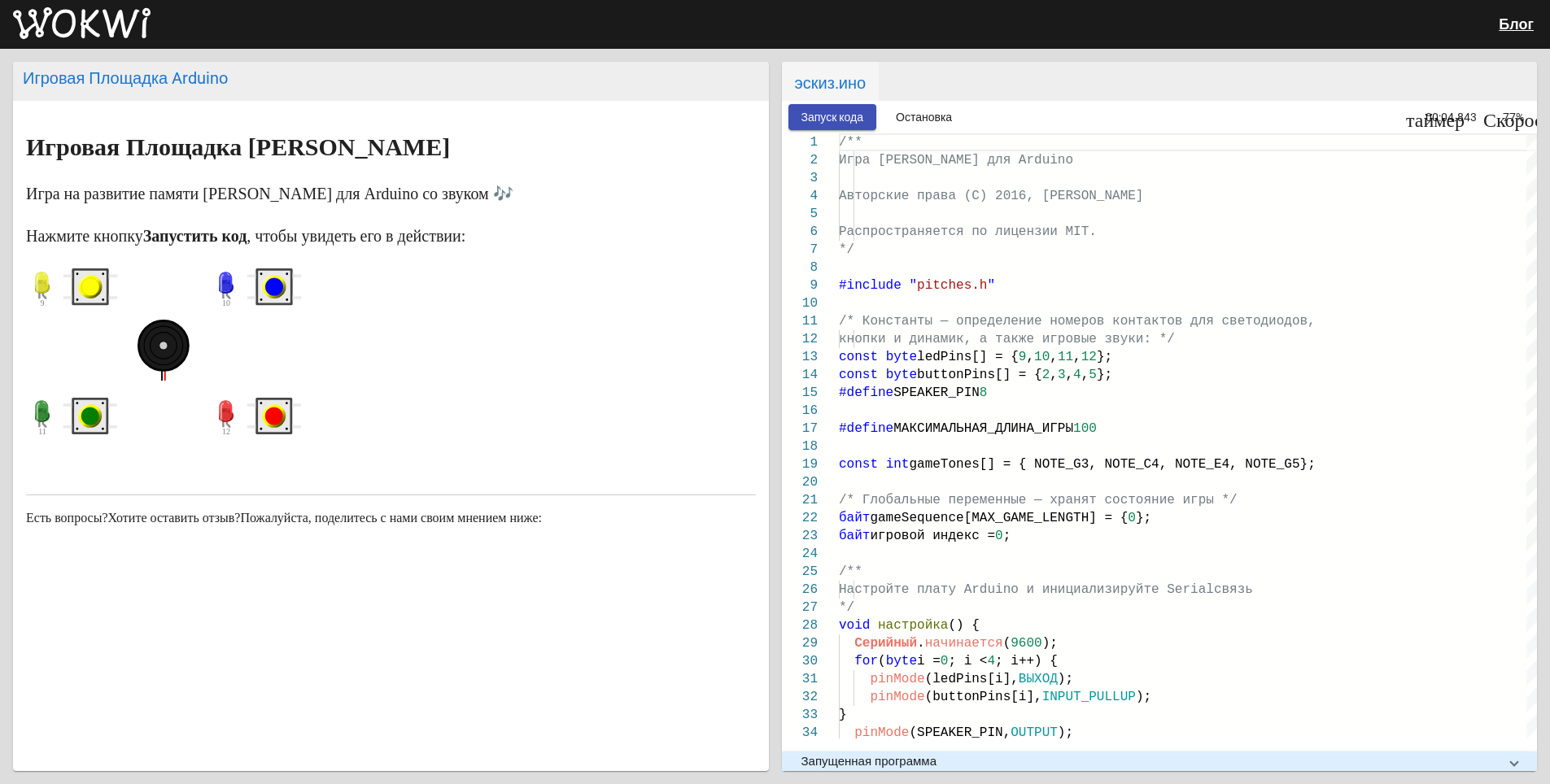
click at [262, 284] on icon "синяя кнопка" at bounding box center [274, 287] width 55 height 37
click at [103, 275] on circle "желтая кнопка" at bounding box center [103, 274] width 3 height 3
click at [277, 284] on circle "синяя кнопка" at bounding box center [275, 288] width 18 height 18
click at [92, 278] on circle "желтая кнопка" at bounding box center [91, 288] width 24 height 24
click at [92, 410] on circle "зеленая кнопка" at bounding box center [91, 417] width 18 height 18
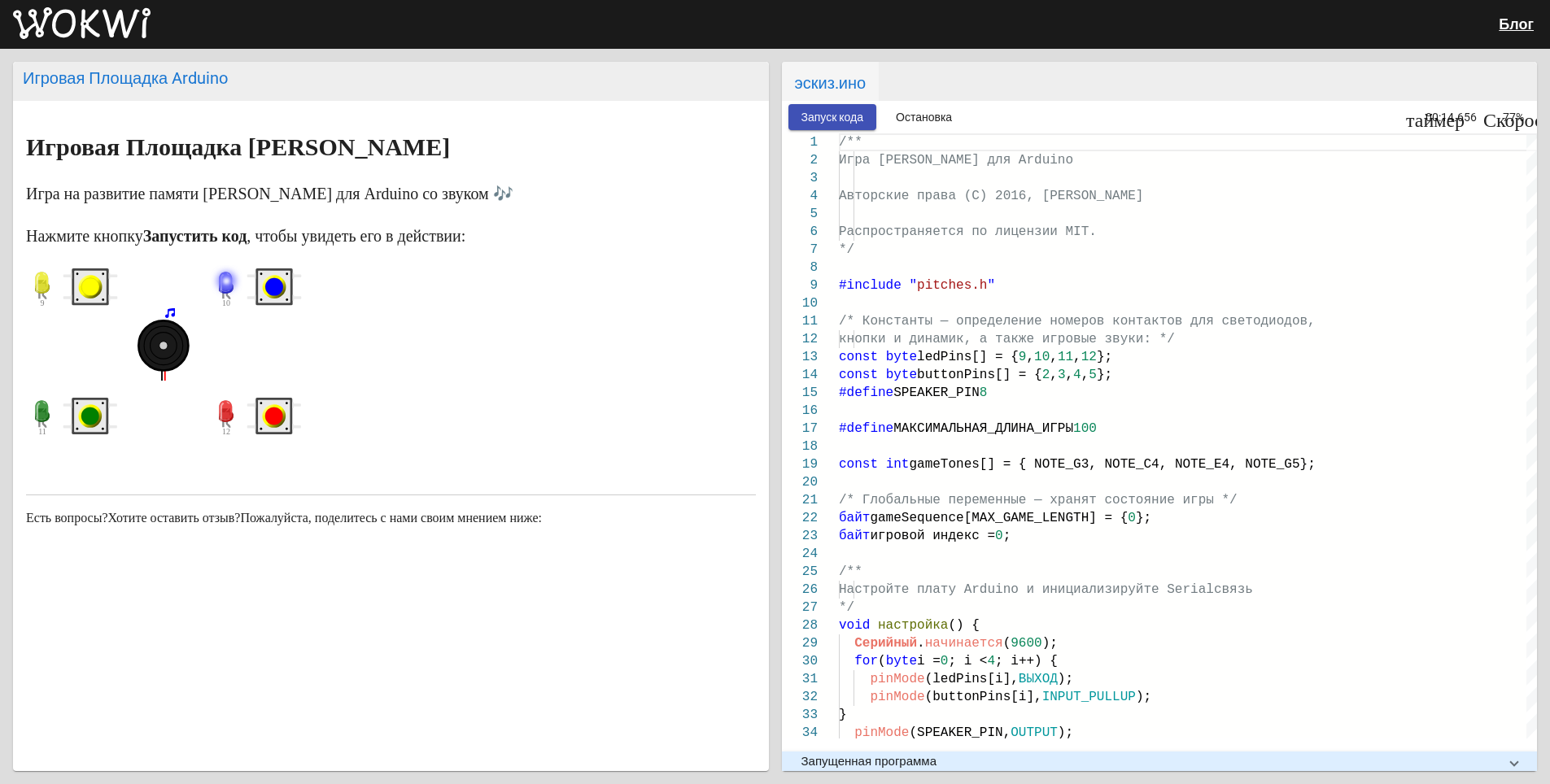
click at [275, 279] on circle "синяя кнопка" at bounding box center [275, 288] width 18 height 18
click at [96, 282] on circle "желтая кнопка" at bounding box center [91, 288] width 18 height 18
click at [91, 415] on circle "зеленая кнопка" at bounding box center [91, 417] width 18 height 18
click at [91, 277] on circle "желтая кнопка" at bounding box center [91, 288] width 24 height 24
drag, startPoint x: 272, startPoint y: 283, endPoint x: 244, endPoint y: 278, distance: 28.4
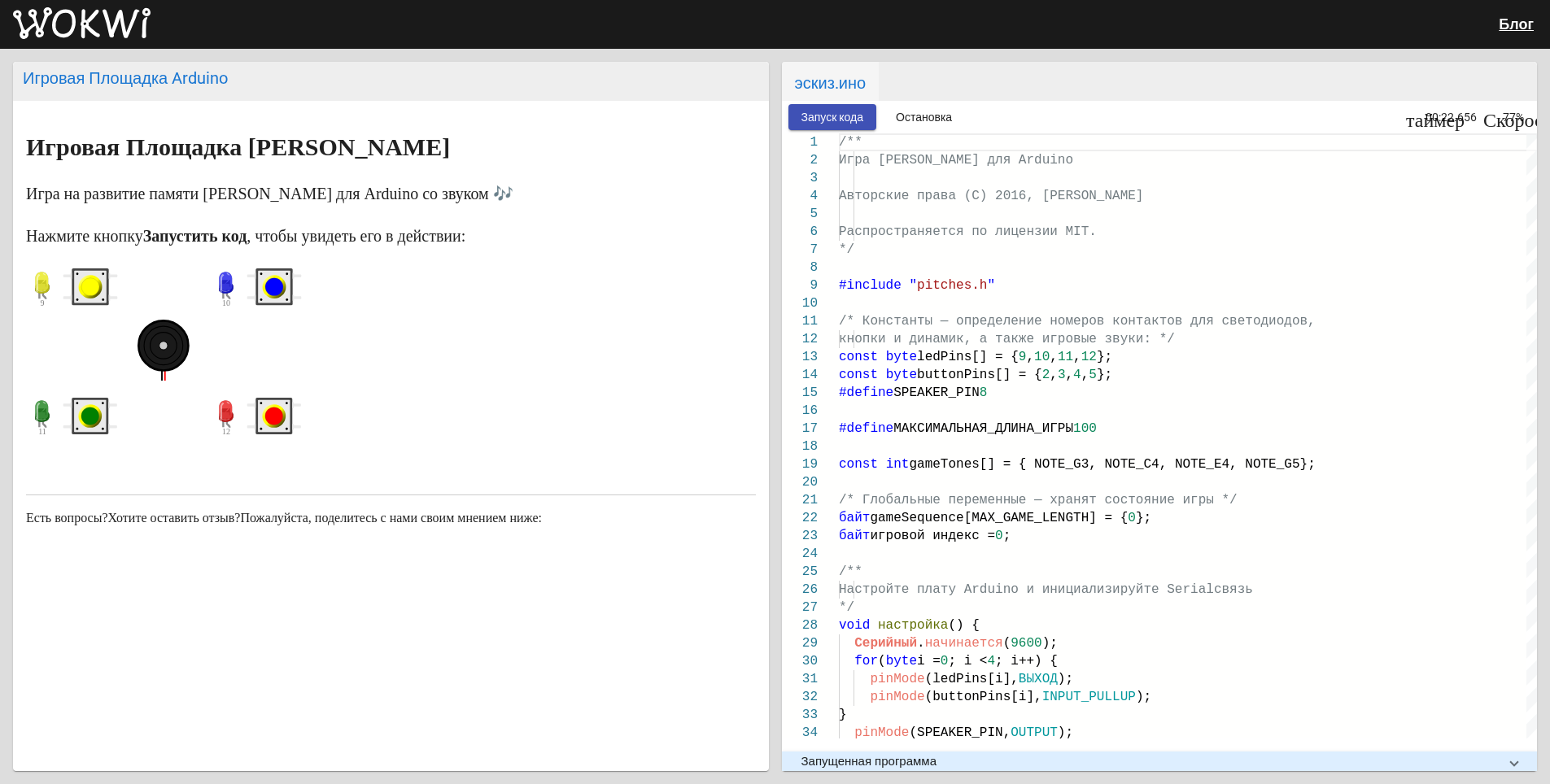
click at [266, 281] on g "синяя кнопка" at bounding box center [275, 288] width 24 height 24
drag, startPoint x: 88, startPoint y: 282, endPoint x: 82, endPoint y: 300, distance: 19.0
click at [86, 282] on circle "желтая кнопка" at bounding box center [91, 288] width 18 height 18
click at [77, 404] on circle "зеленая кнопка" at bounding box center [77, 403] width 3 height 3
click at [78, 288] on rect "желтая кнопка" at bounding box center [91, 288] width 33 height 33
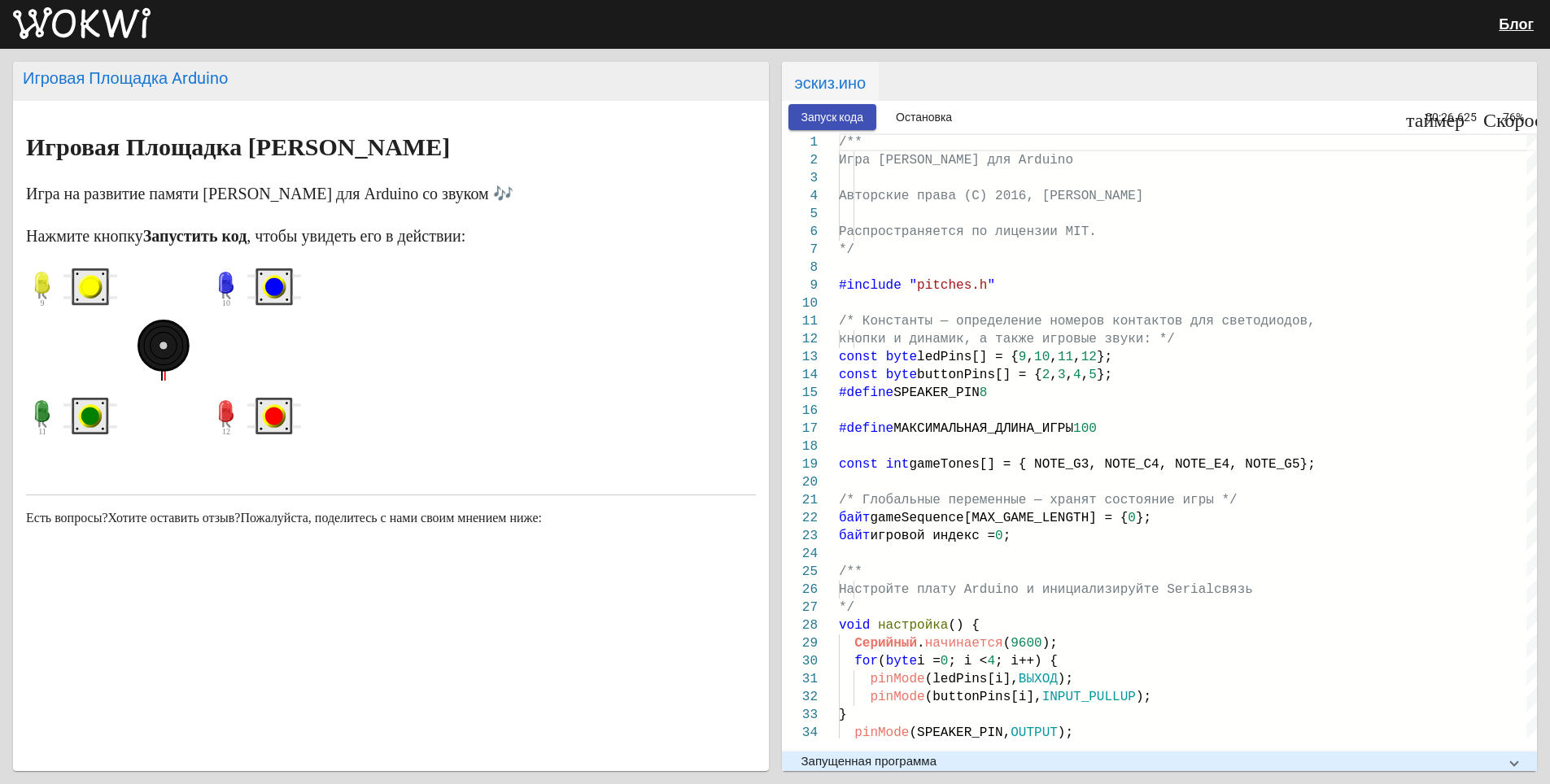
click at [263, 410] on rect "красная кнопка" at bounding box center [275, 417] width 33 height 33
click at [275, 284] on circle "синяя кнопка" at bounding box center [275, 288] width 18 height 18
click at [96, 289] on circle "желтая кнопка" at bounding box center [91, 288] width 18 height 18
click at [90, 414] on circle "зеленая кнопка" at bounding box center [91, 417] width 18 height 18
click at [83, 281] on circle "желтая кнопка" at bounding box center [91, 288] width 18 height 18
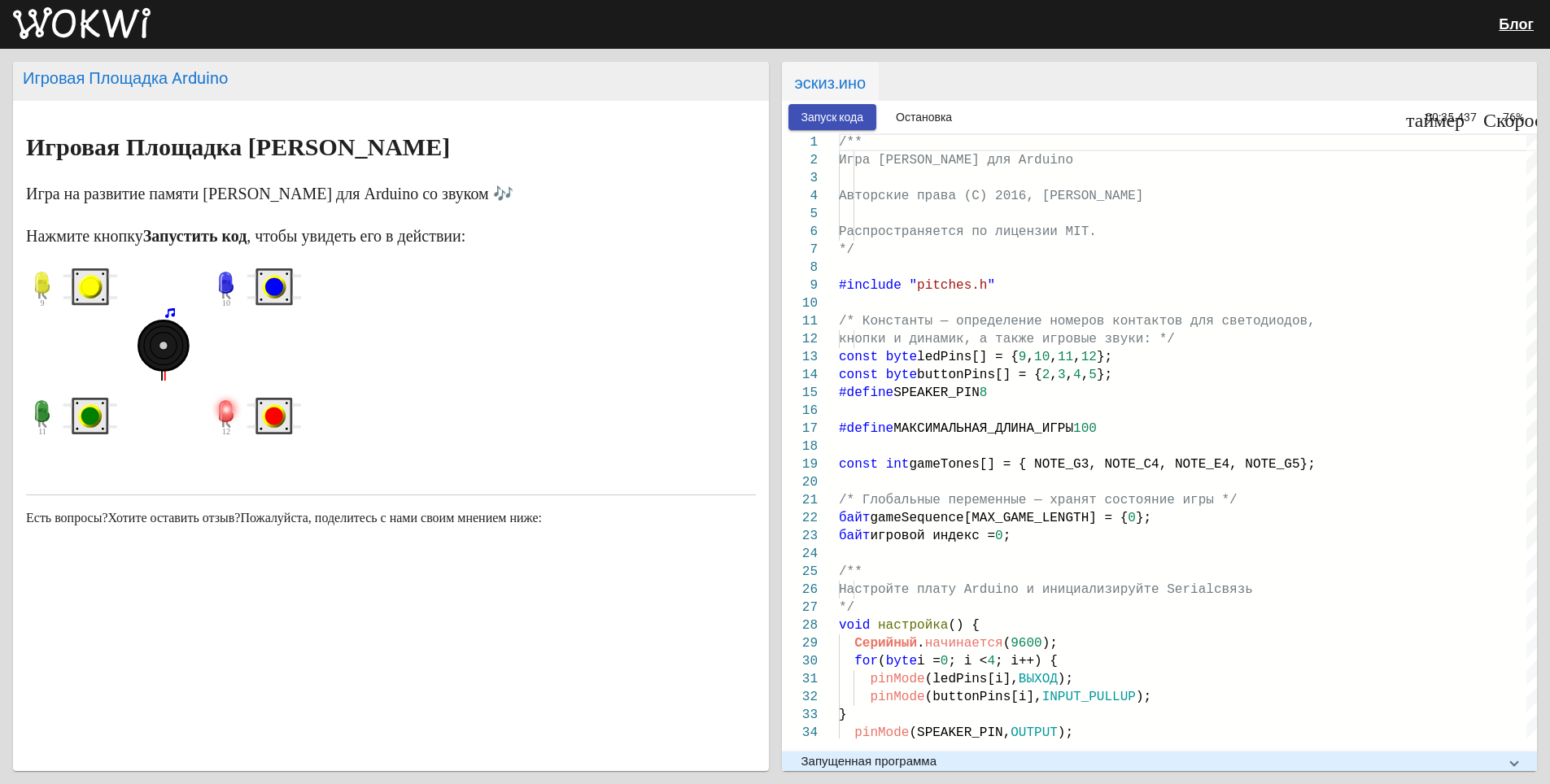
drag, startPoint x: 279, startPoint y: 405, endPoint x: 257, endPoint y: 402, distance: 22.2
click at [279, 406] on circle "красная кнопка" at bounding box center [275, 416] width 24 height 24
click at [98, 411] on circle "зеленая кнопка" at bounding box center [91, 417] width 18 height 18
click at [273, 282] on circle "синяя кнопка" at bounding box center [275, 288] width 18 height 18
click at [91, 279] on circle "желтая кнопка" at bounding box center [91, 288] width 18 height 18
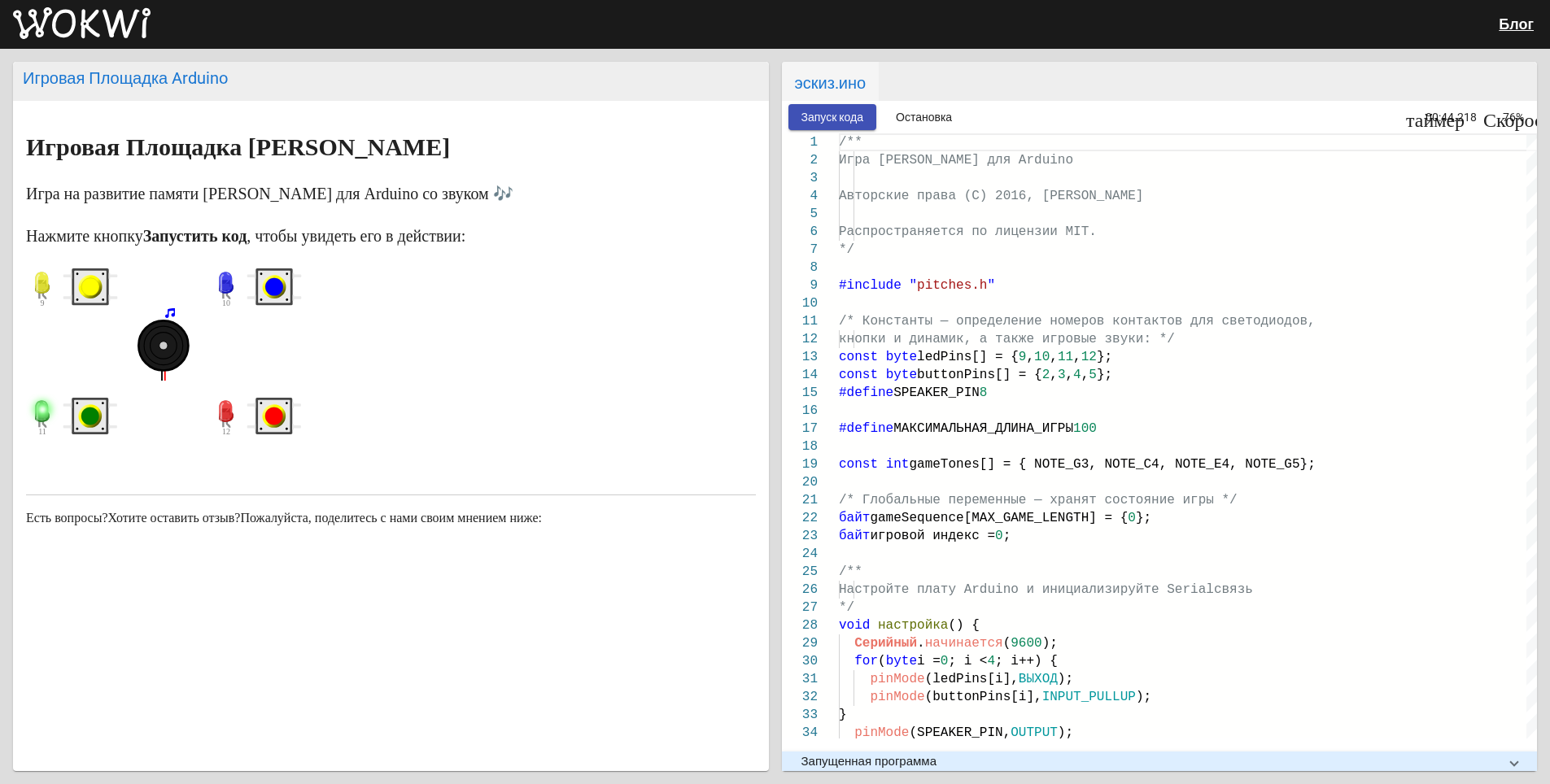
drag, startPoint x: 92, startPoint y: 408, endPoint x: 84, endPoint y: 287, distance: 121.3
click at [90, 402] on icon "зеленая кнопка" at bounding box center [90, 416] width 55 height 37
click at [90, 291] on circle "желтая кнопка" at bounding box center [91, 288] width 18 height 18
drag, startPoint x: 278, startPoint y: 410, endPoint x: 251, endPoint y: 413, distance: 27.2
click at [267, 408] on g "красная кнопка" at bounding box center [275, 416] width 24 height 24
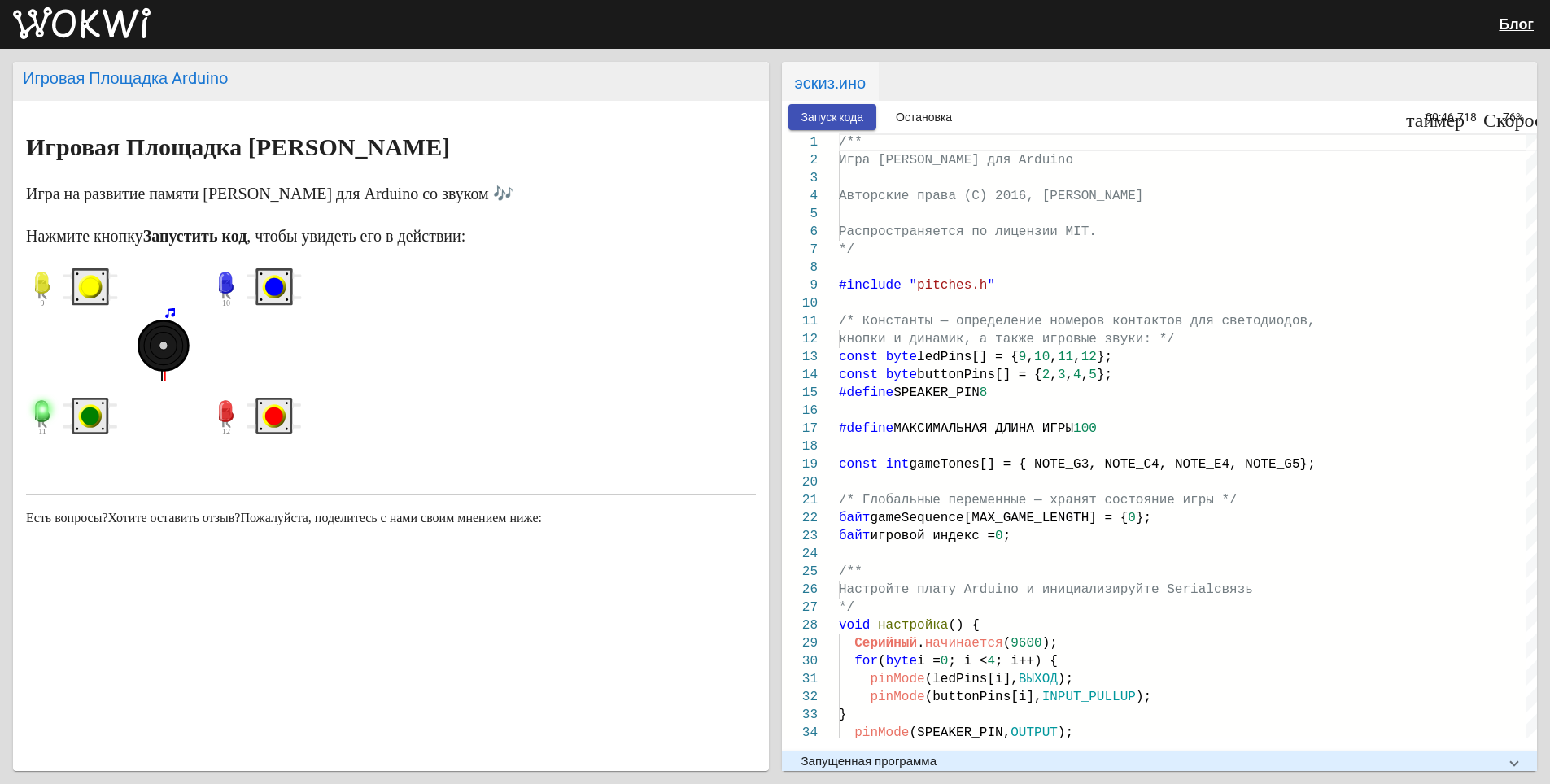
click at [87, 409] on circle "зеленая кнопка" at bounding box center [91, 417] width 18 height 18
drag, startPoint x: 89, startPoint y: 289, endPoint x: 127, endPoint y: 292, distance: 38.1
click at [93, 288] on circle "желтая кнопка" at bounding box center [91, 288] width 18 height 18
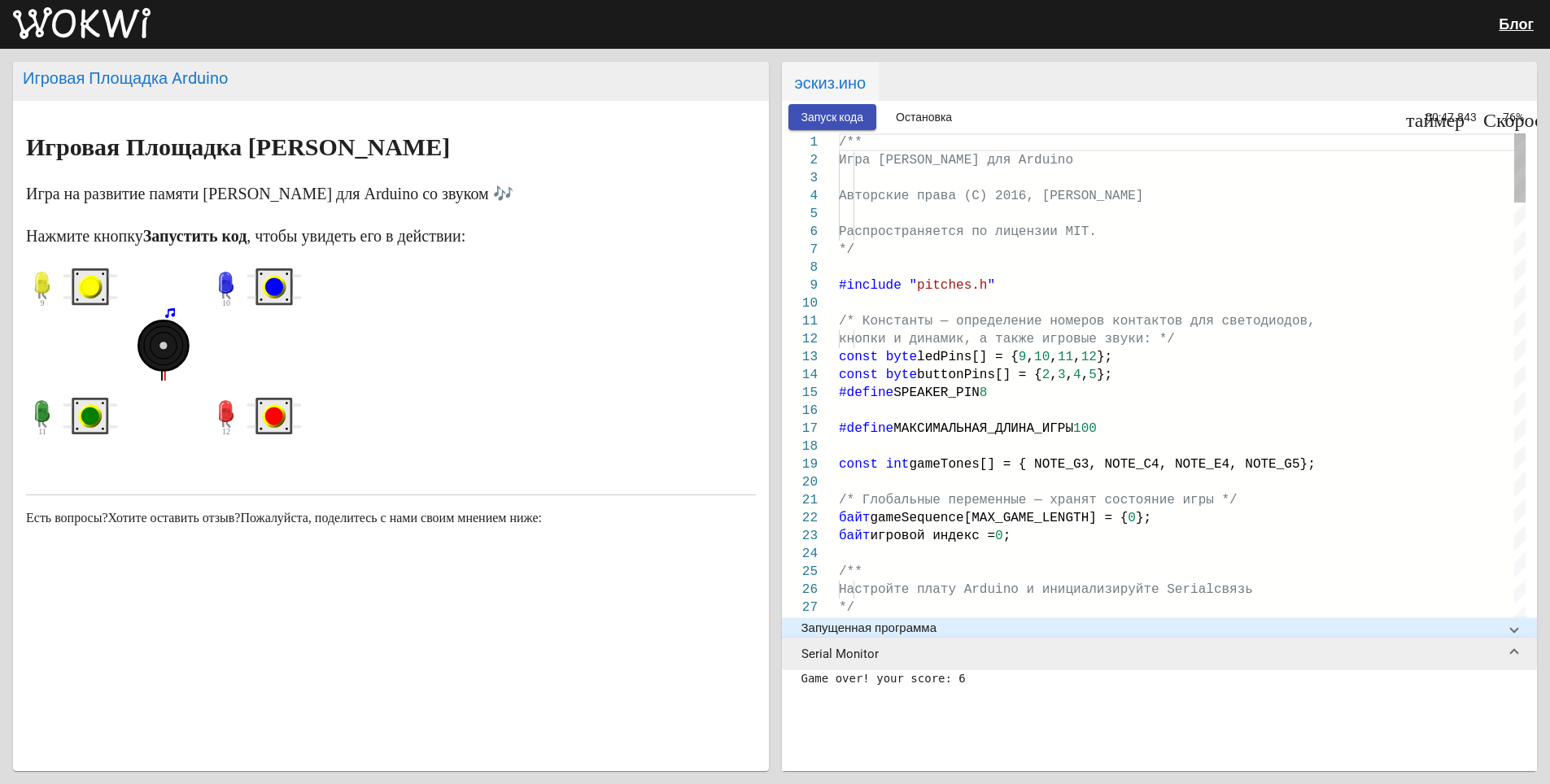
click at [266, 290] on circle "синяя кнопка" at bounding box center [275, 288] width 24 height 24
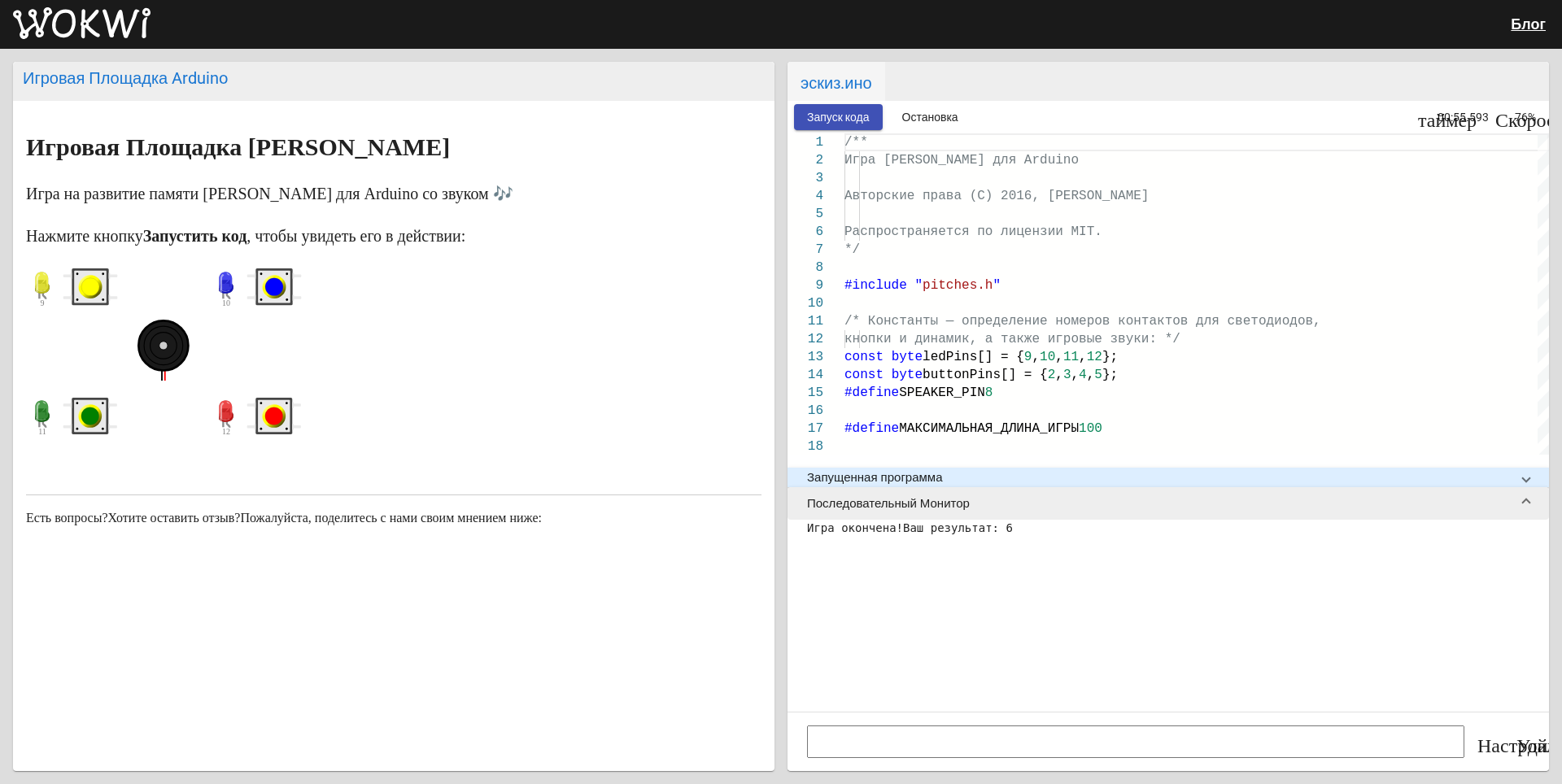
click at [1020, 360] on span at bounding box center [1030, 365] width 21 height 10
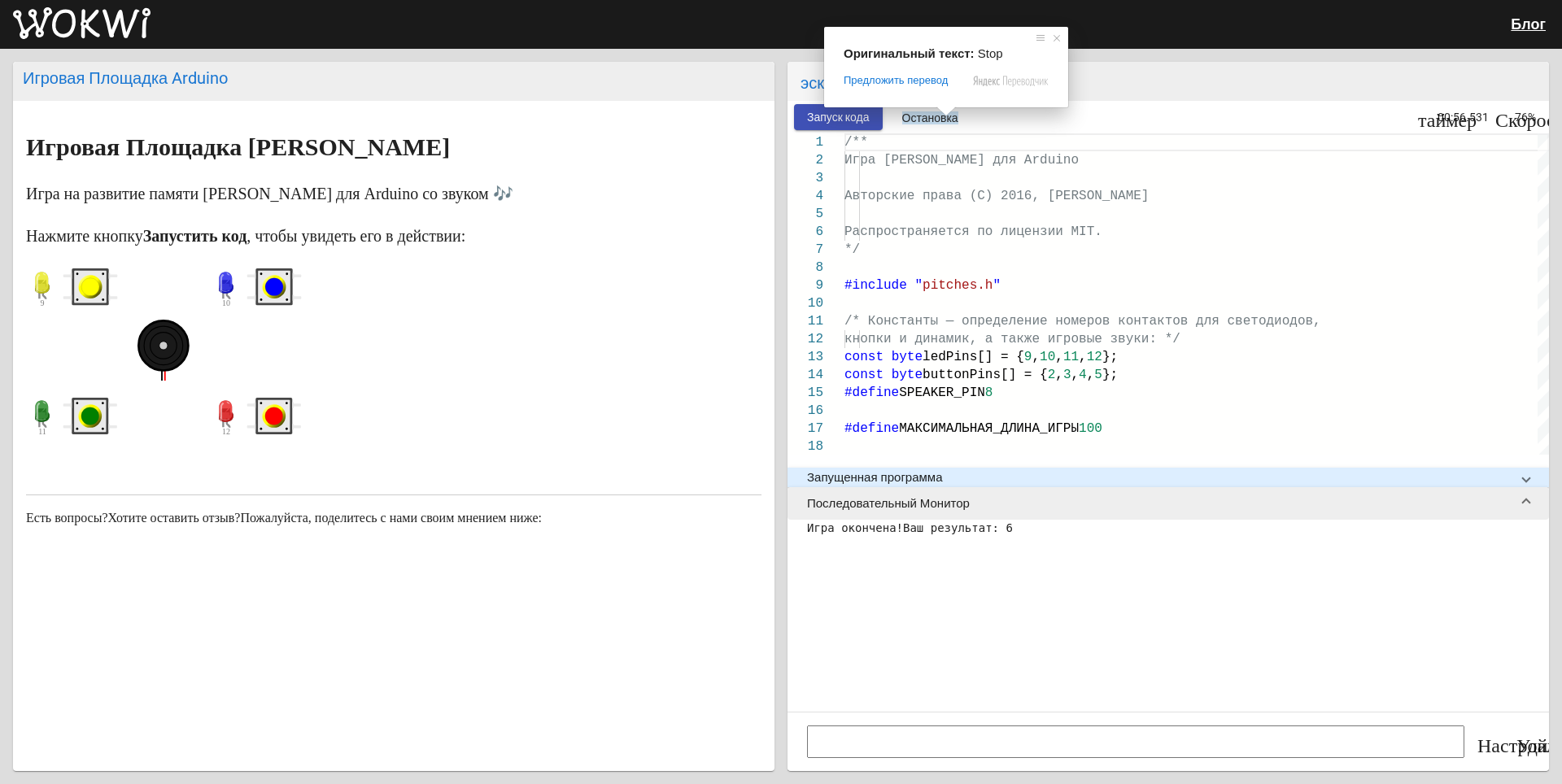
click at [963, 113] on button "Остановка" at bounding box center [931, 117] width 82 height 26
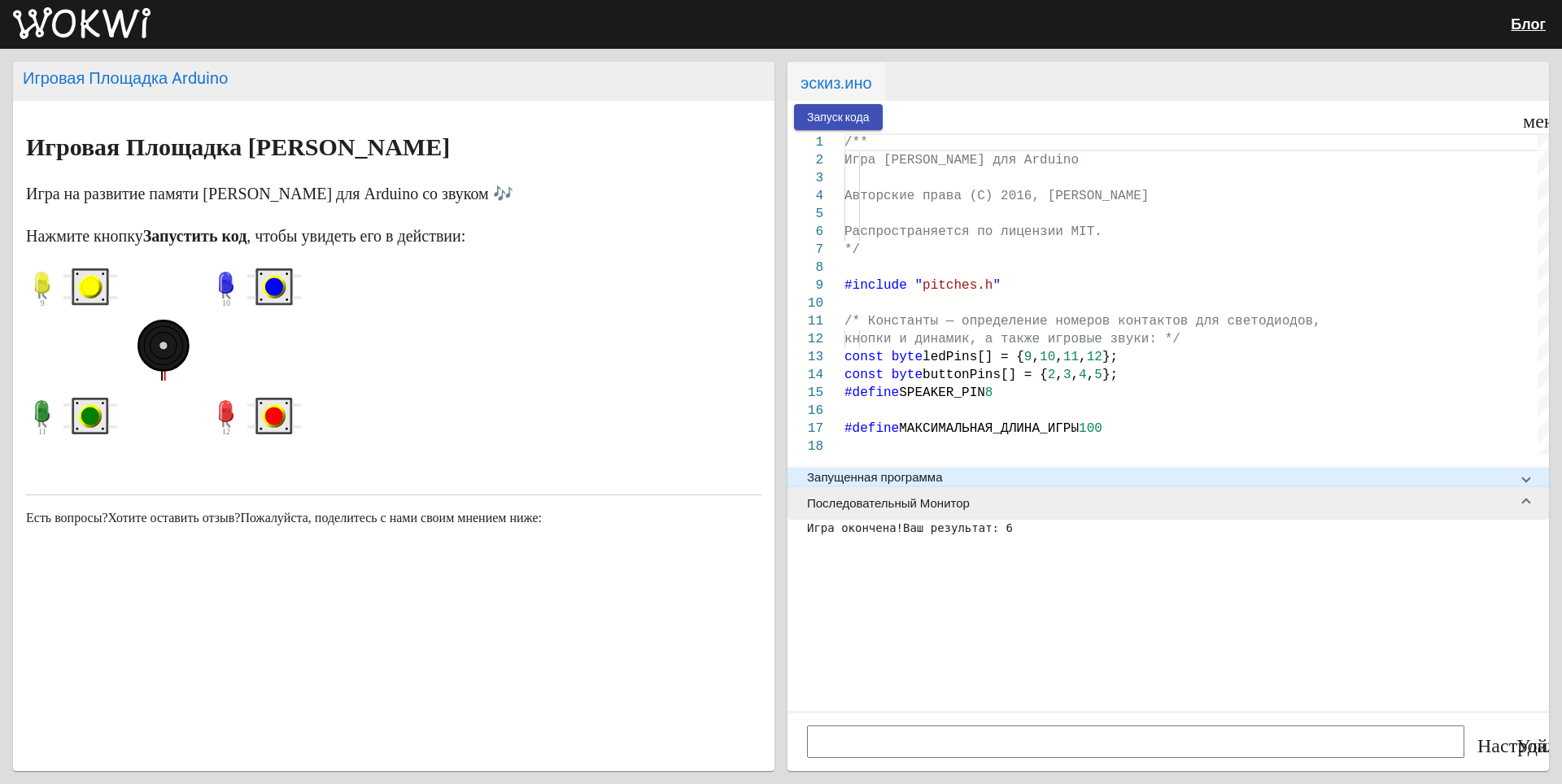
click at [865, 116] on body "Блог Игровая Площадка [PERSON_NAME] Игровая Площадка [PERSON_NAME] Игра на разв…" at bounding box center [781, 392] width 1562 height 784
click at [279, 421] on circle "красная кнопка" at bounding box center [275, 417] width 18 height 18
drag, startPoint x: 220, startPoint y: 409, endPoint x: 208, endPoint y: 408, distance: 12.0
click at [213, 408] on icon at bounding box center [226, 414] width 33 height 40
click at [202, 405] on div at bounding box center [164, 418] width 92 height 49
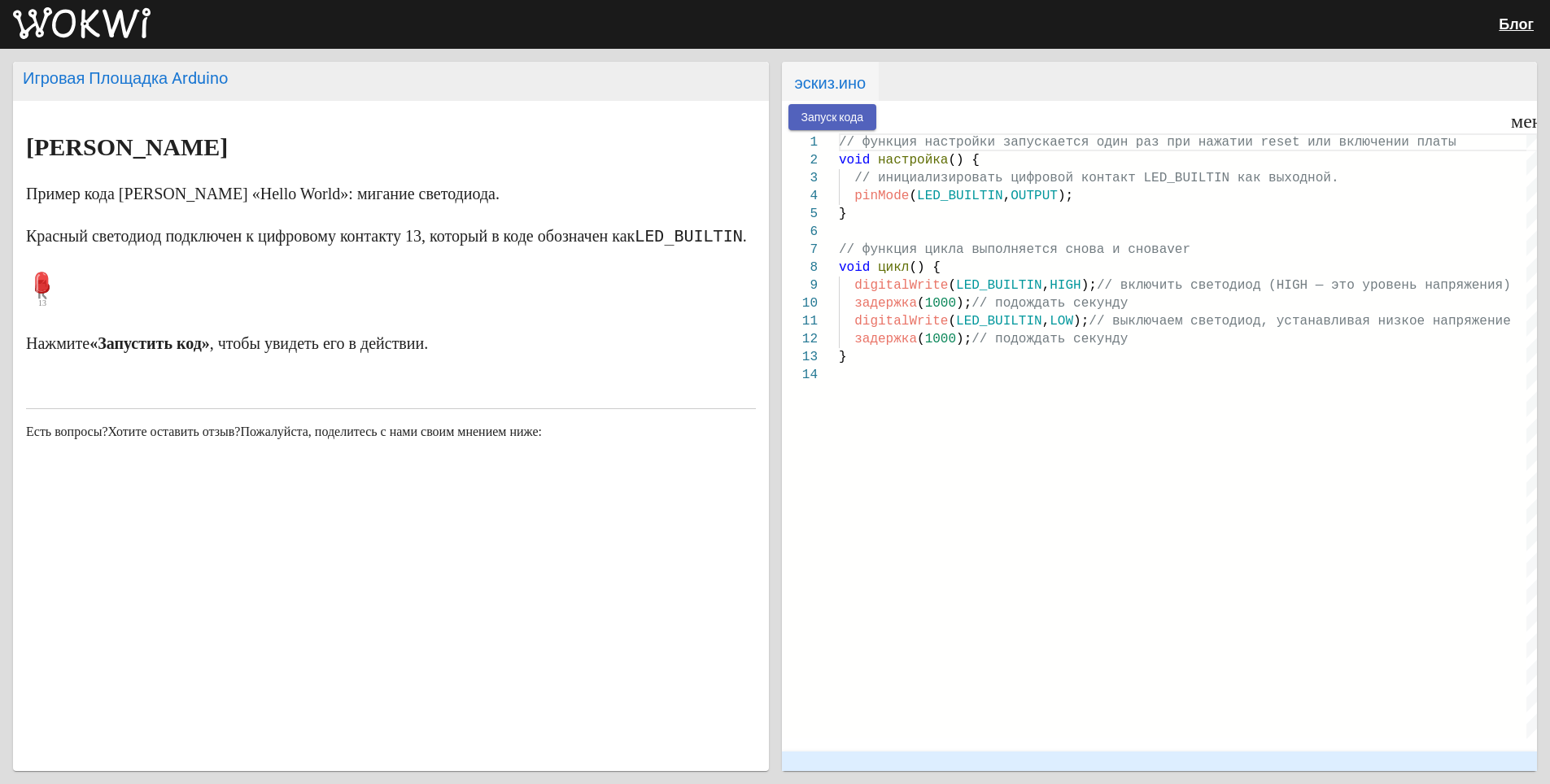
click at [863, 109] on button "Запуск кода" at bounding box center [833, 117] width 89 height 26
click at [175, 314] on p at bounding box center [390, 289] width 730 height 49
